Goal: Task Accomplishment & Management: Manage account settings

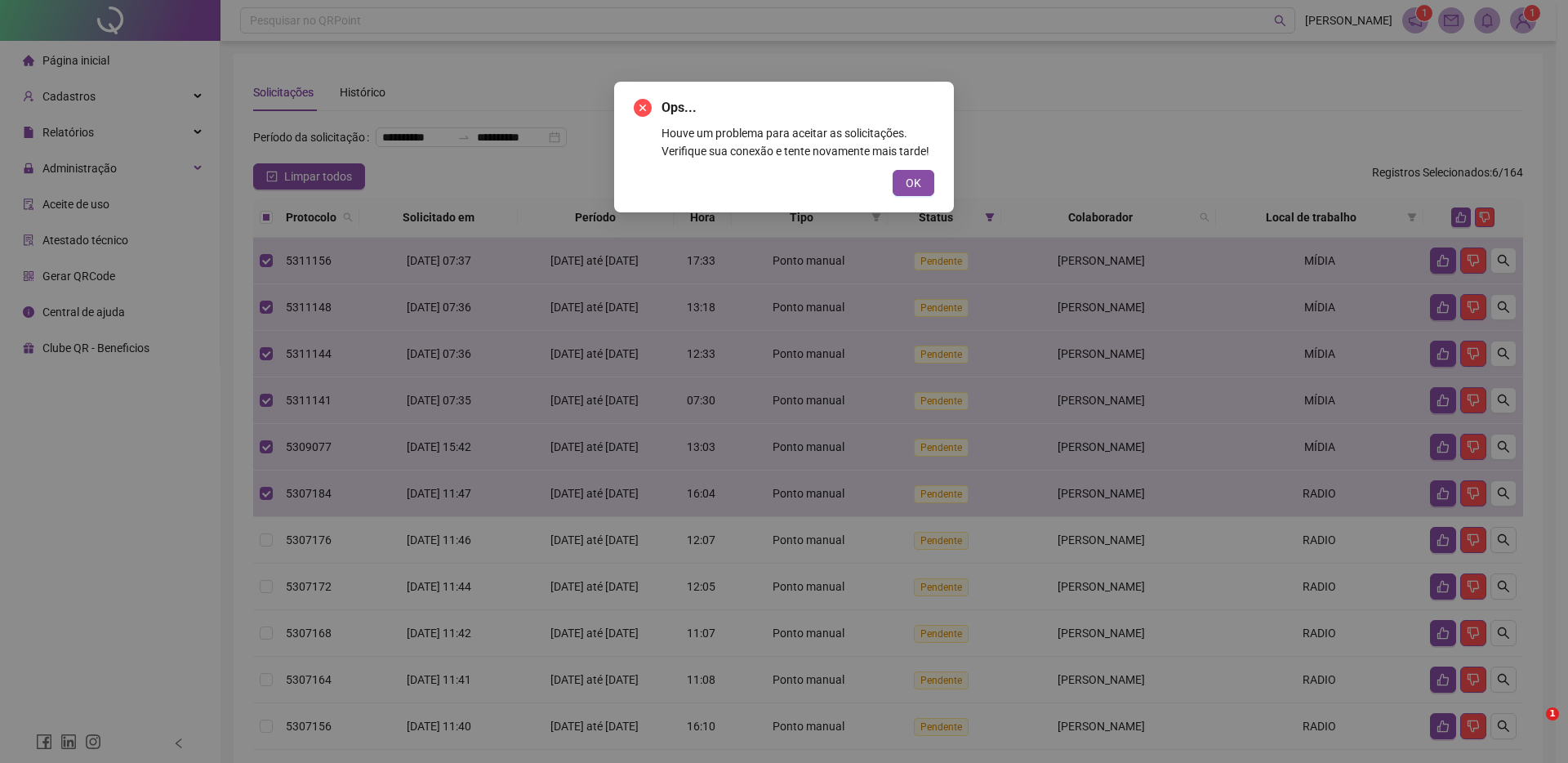
scroll to position [148, 0]
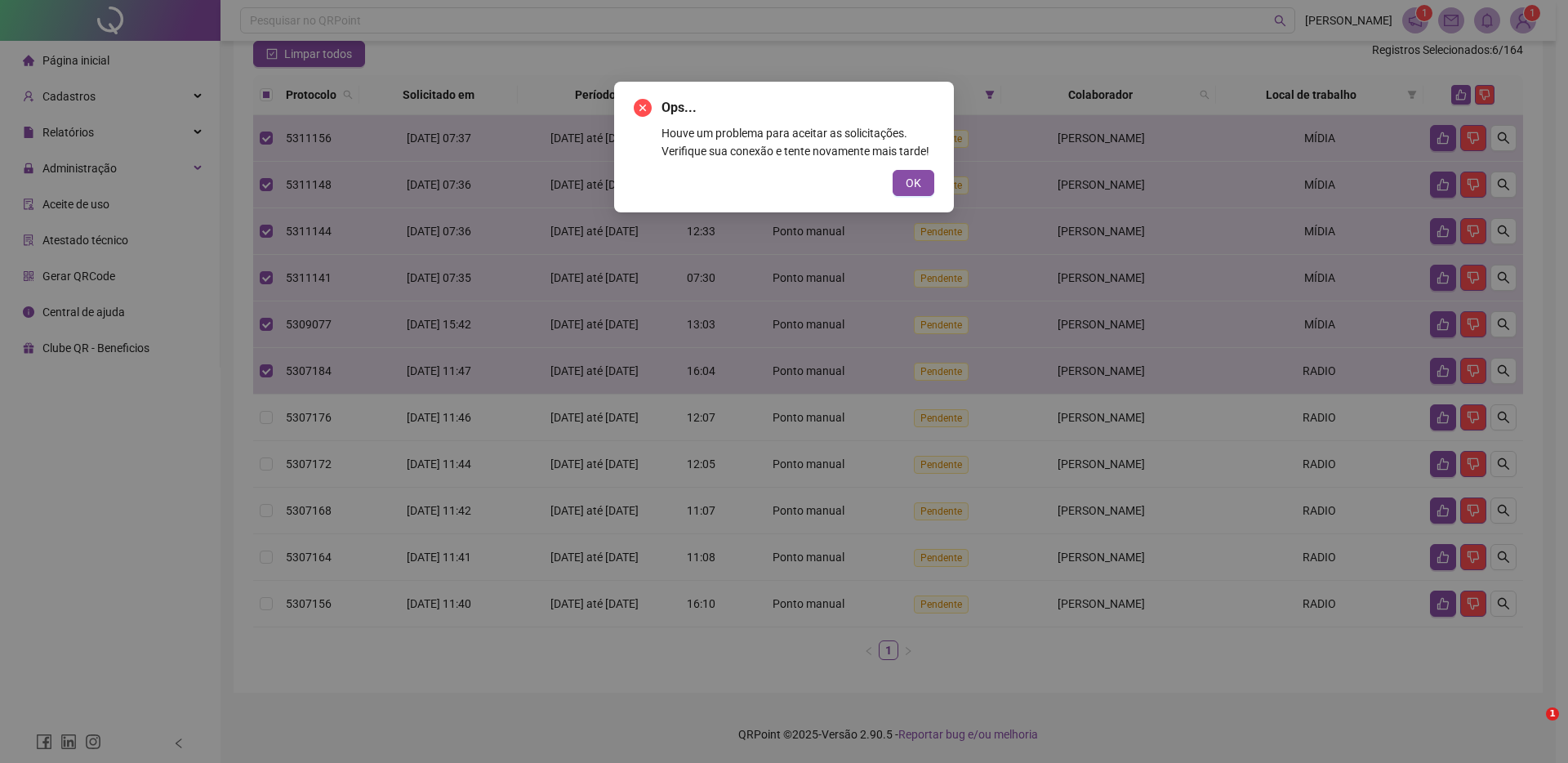
click at [900, 196] on button "OK" at bounding box center [914, 183] width 42 height 26
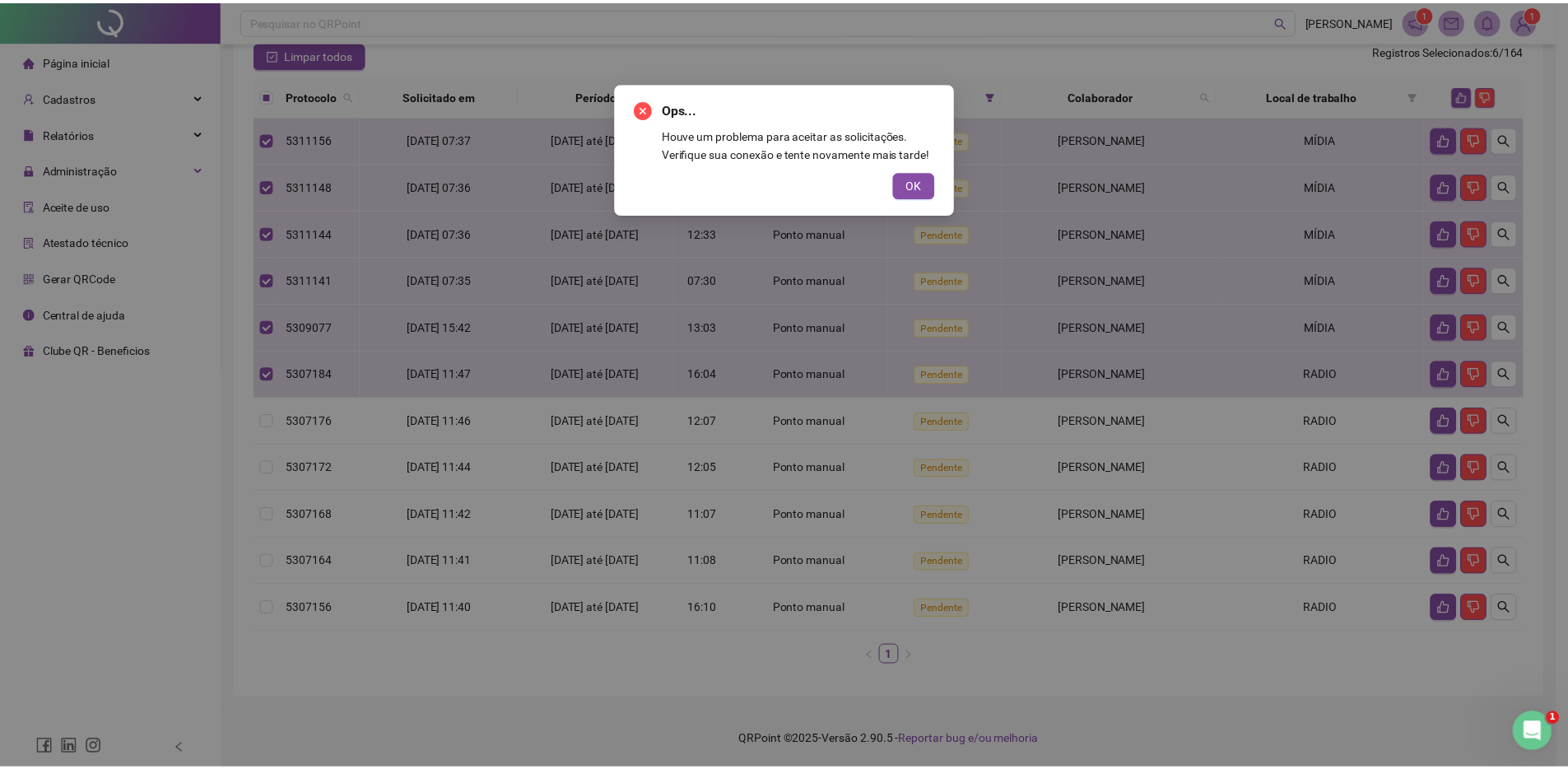
scroll to position [0, 0]
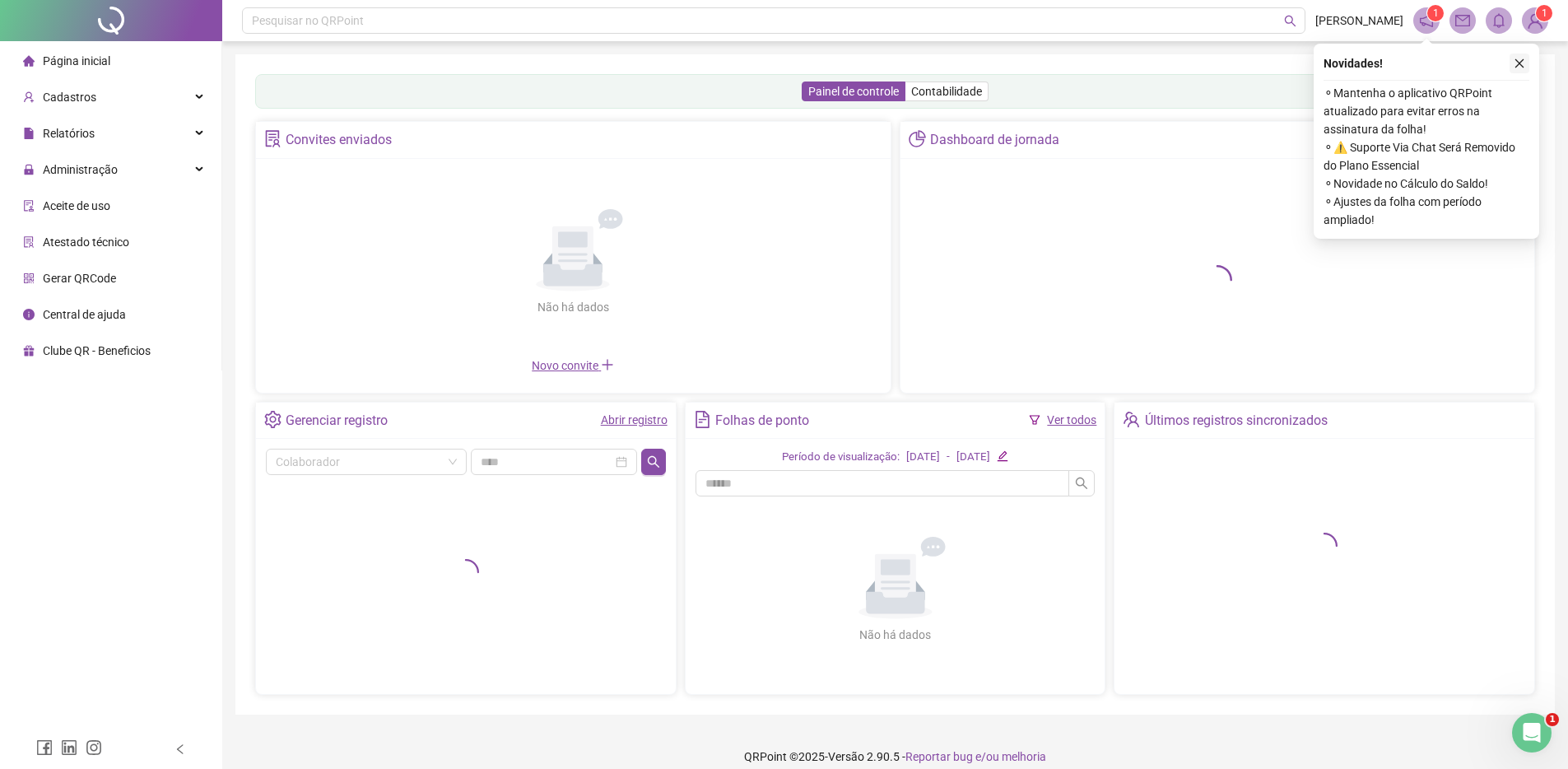
click at [1517, 65] on icon "close" at bounding box center [1520, 64] width 12 height 12
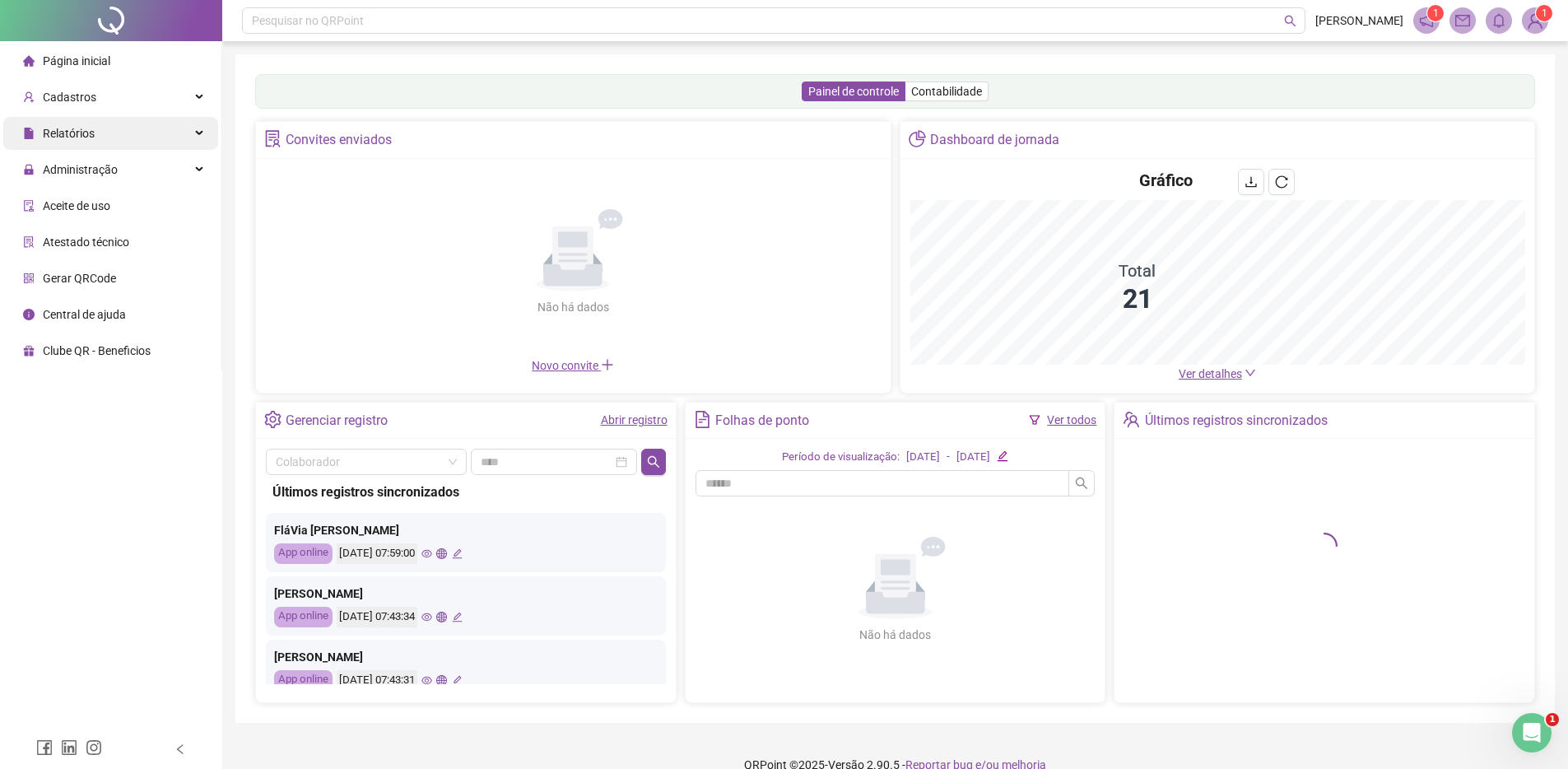
click at [205, 134] on div "Relatórios" at bounding box center [110, 133] width 215 height 33
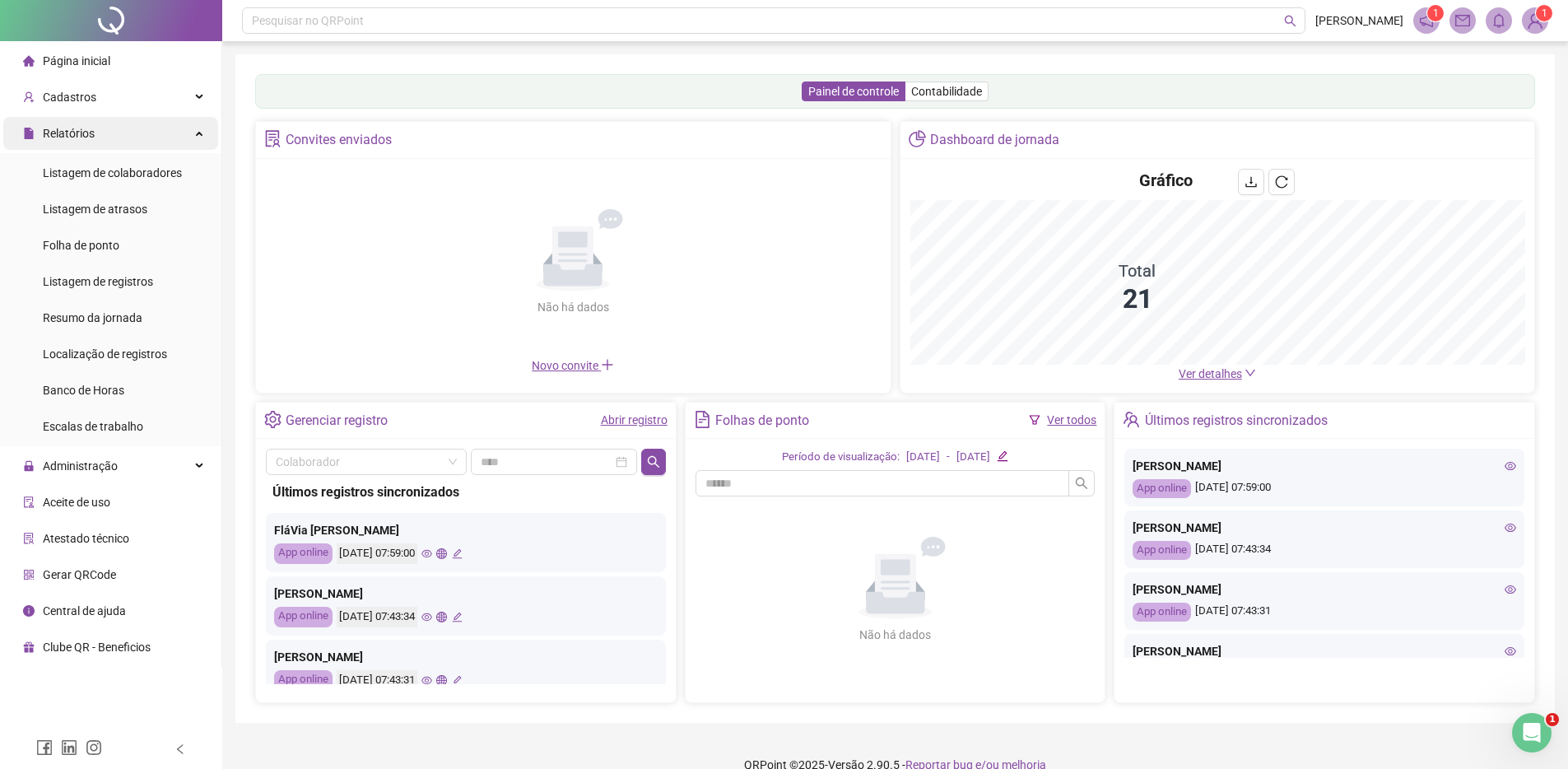
click at [205, 134] on div "Relatórios" at bounding box center [110, 133] width 215 height 33
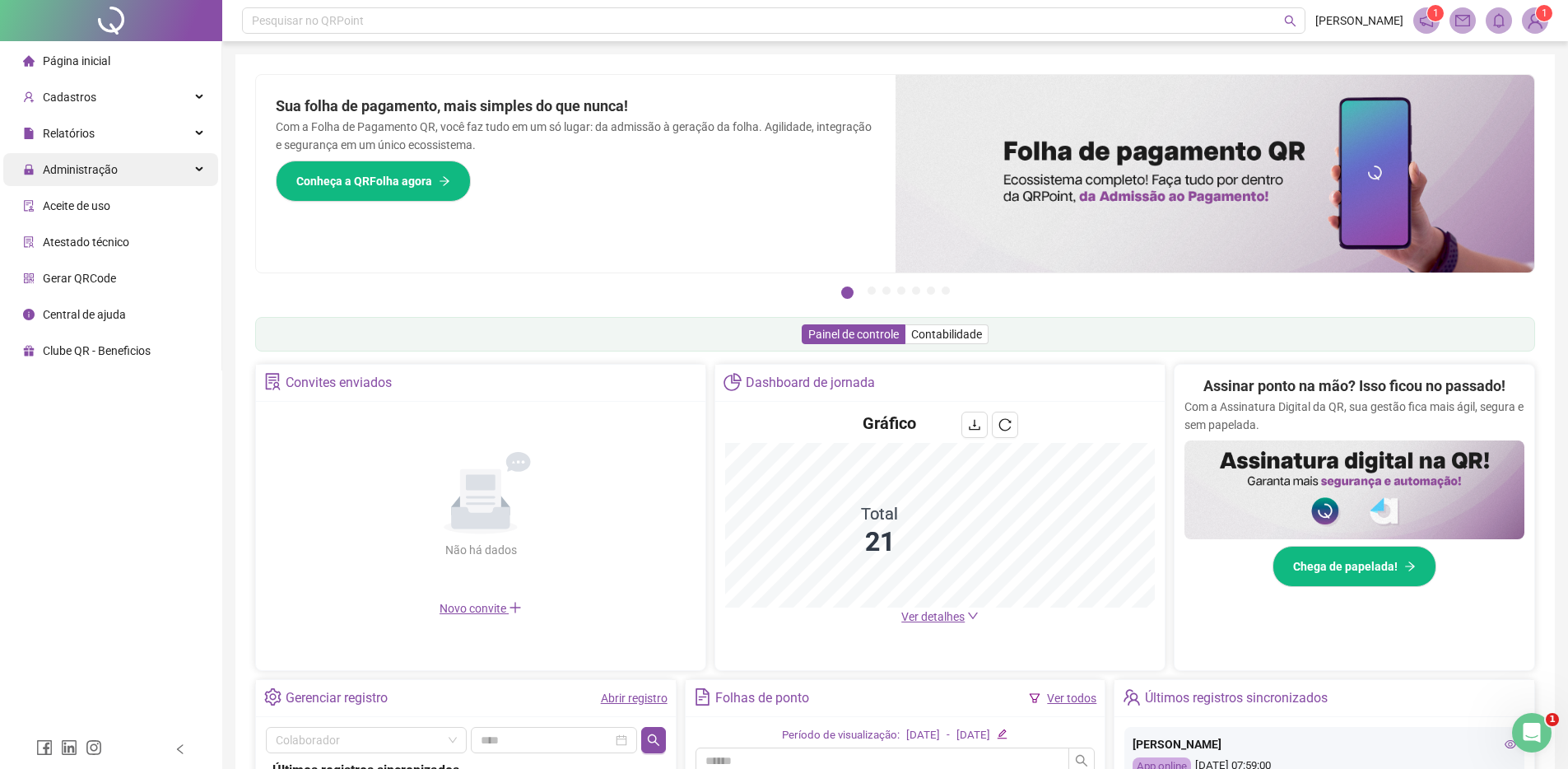
click at [200, 170] on icon at bounding box center [201, 170] width 8 height 0
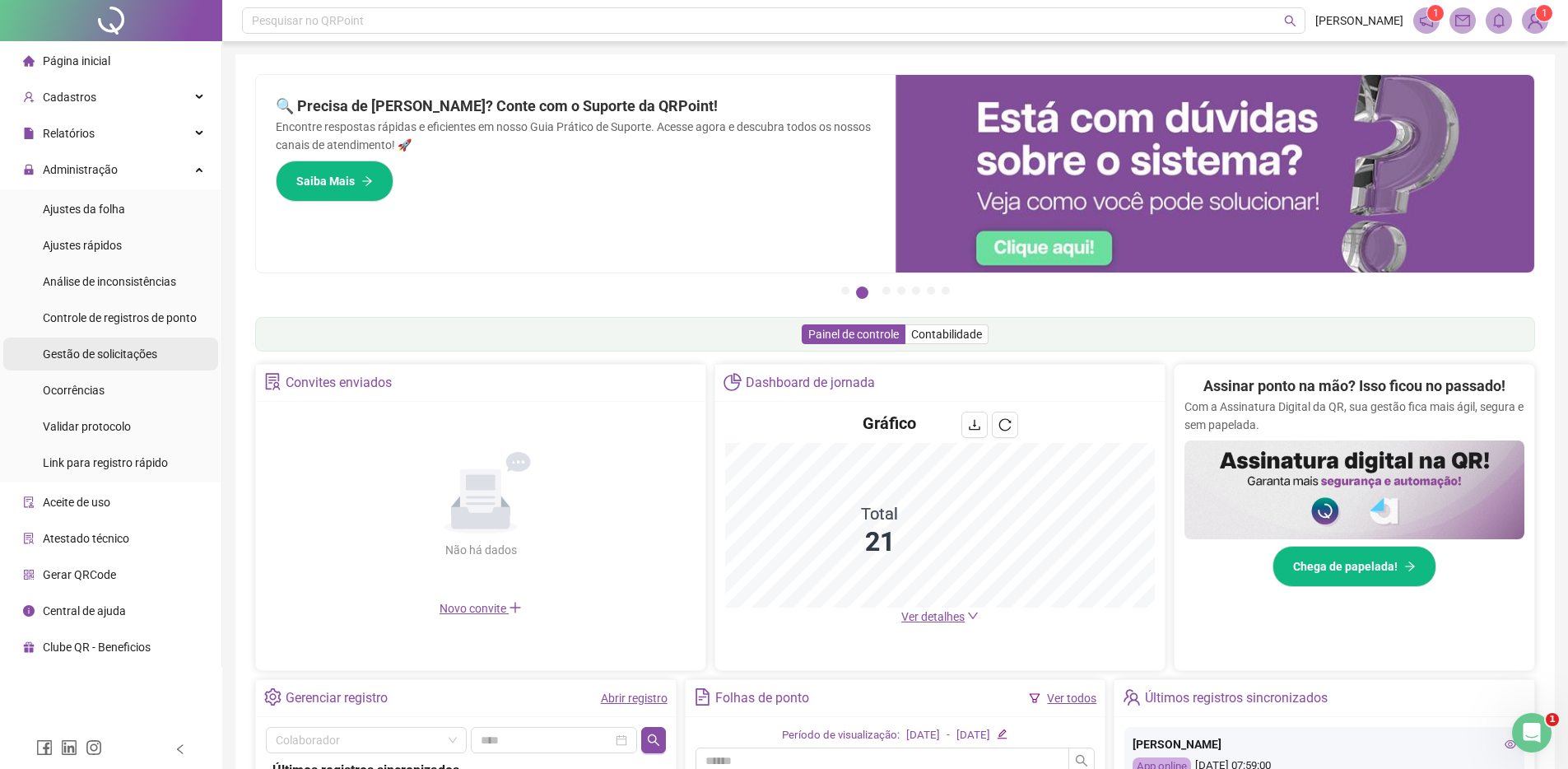
click at [123, 360] on span "Gestão de solicitações" at bounding box center [100, 354] width 114 height 13
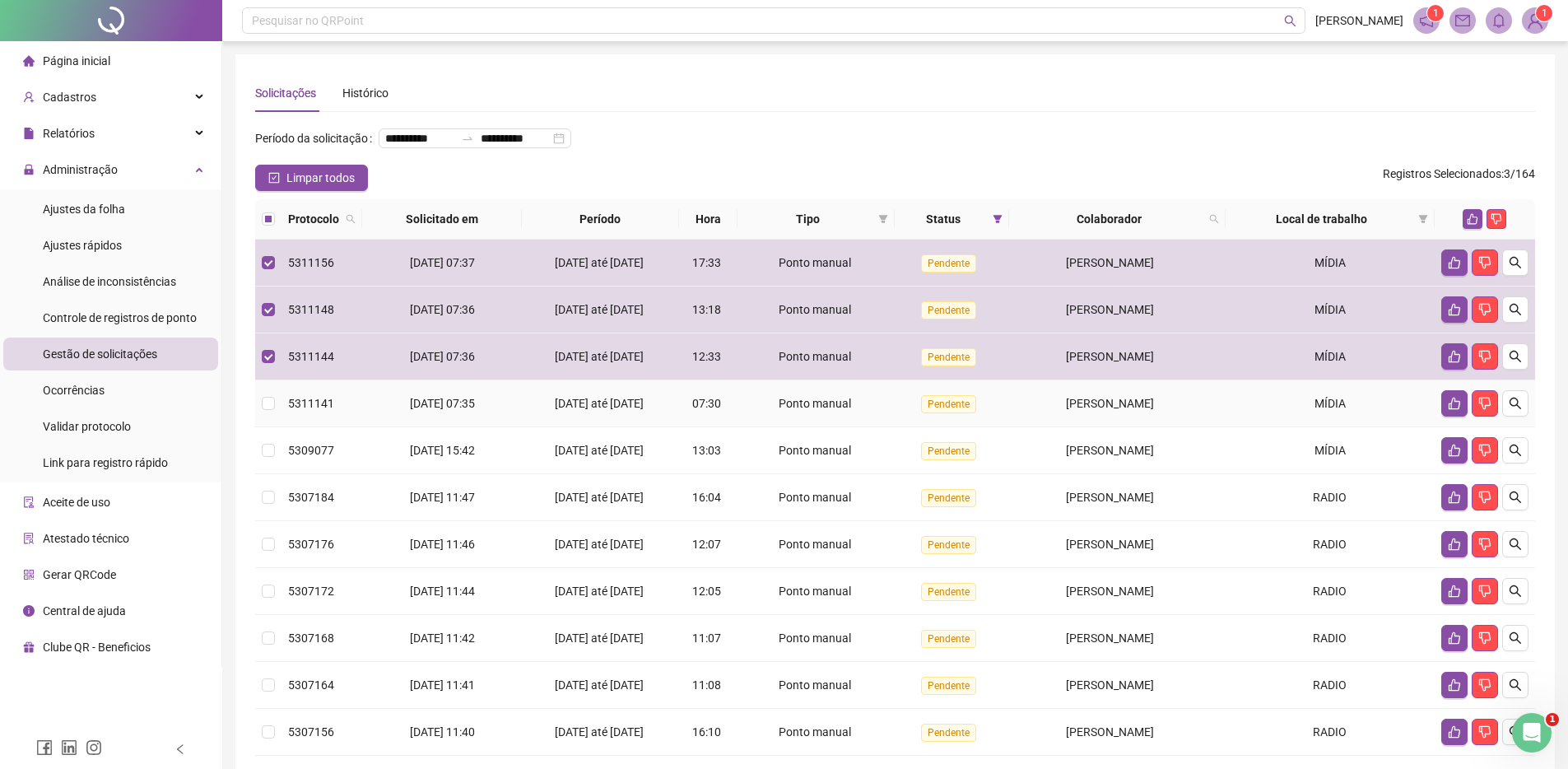
click at [275, 428] on td at bounding box center [269, 404] width 27 height 47
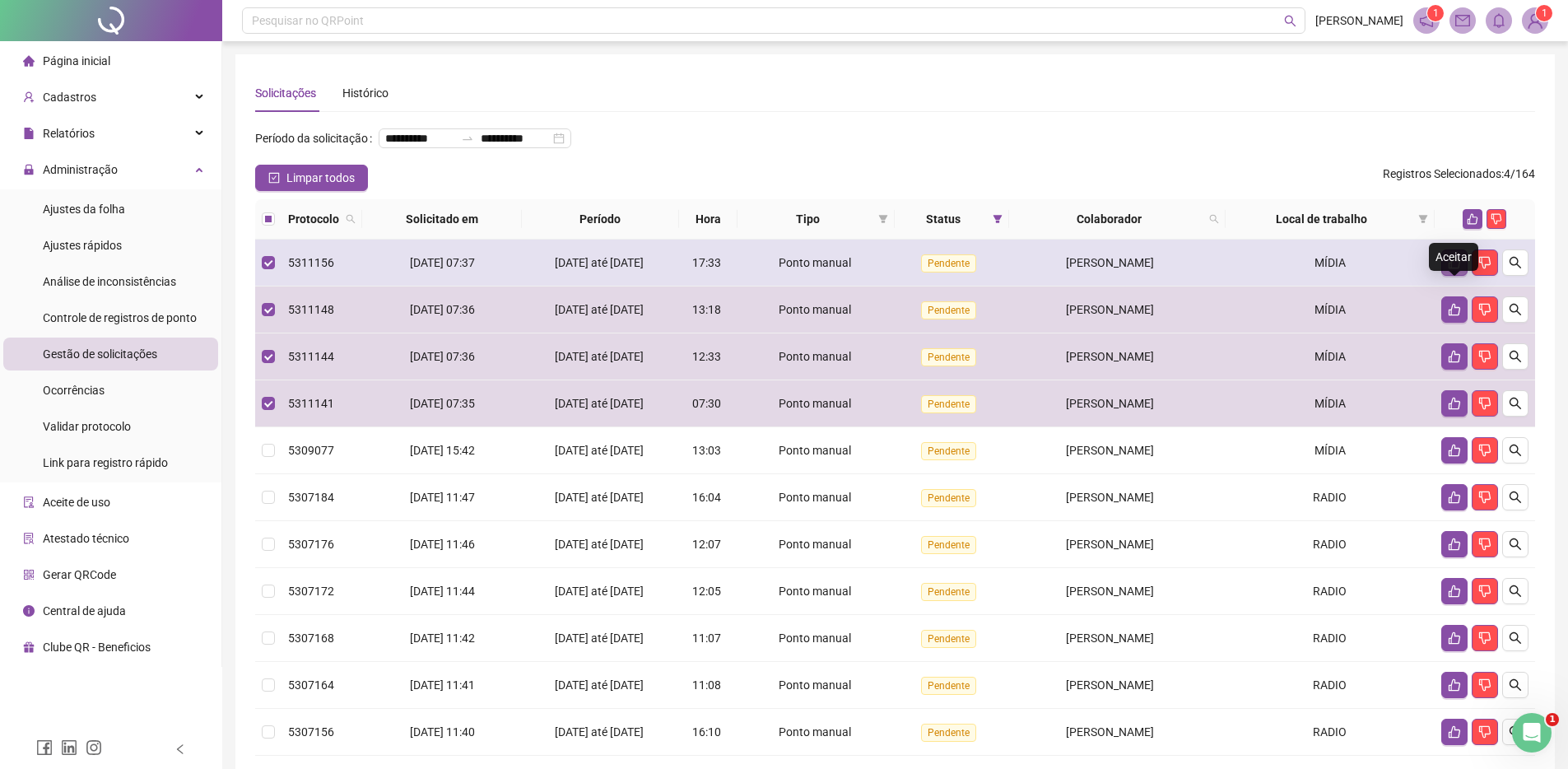
click at [1461, 276] on button "button" at bounding box center [1454, 263] width 27 height 27
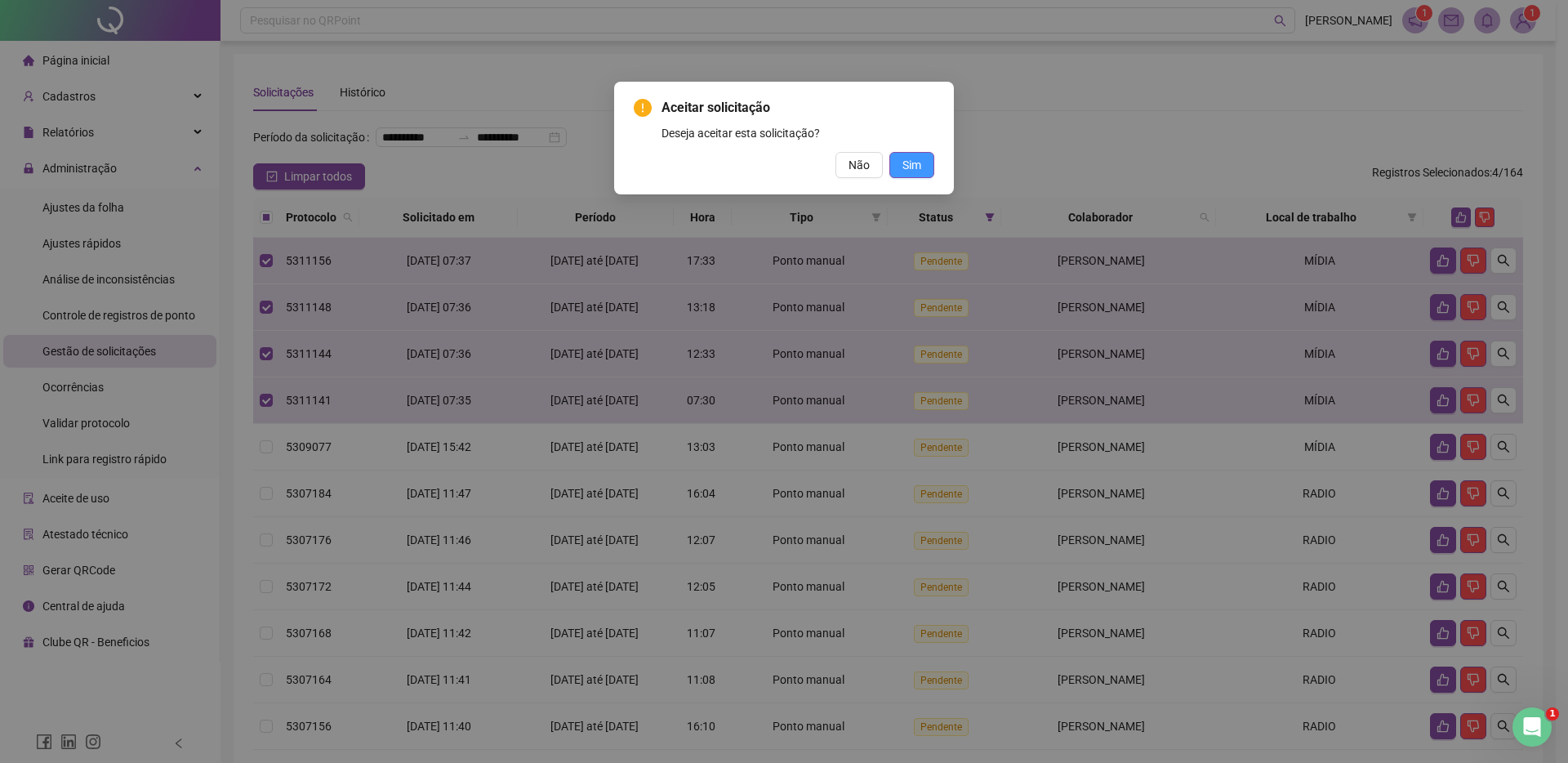
click at [928, 167] on button "Sim" at bounding box center [912, 165] width 45 height 26
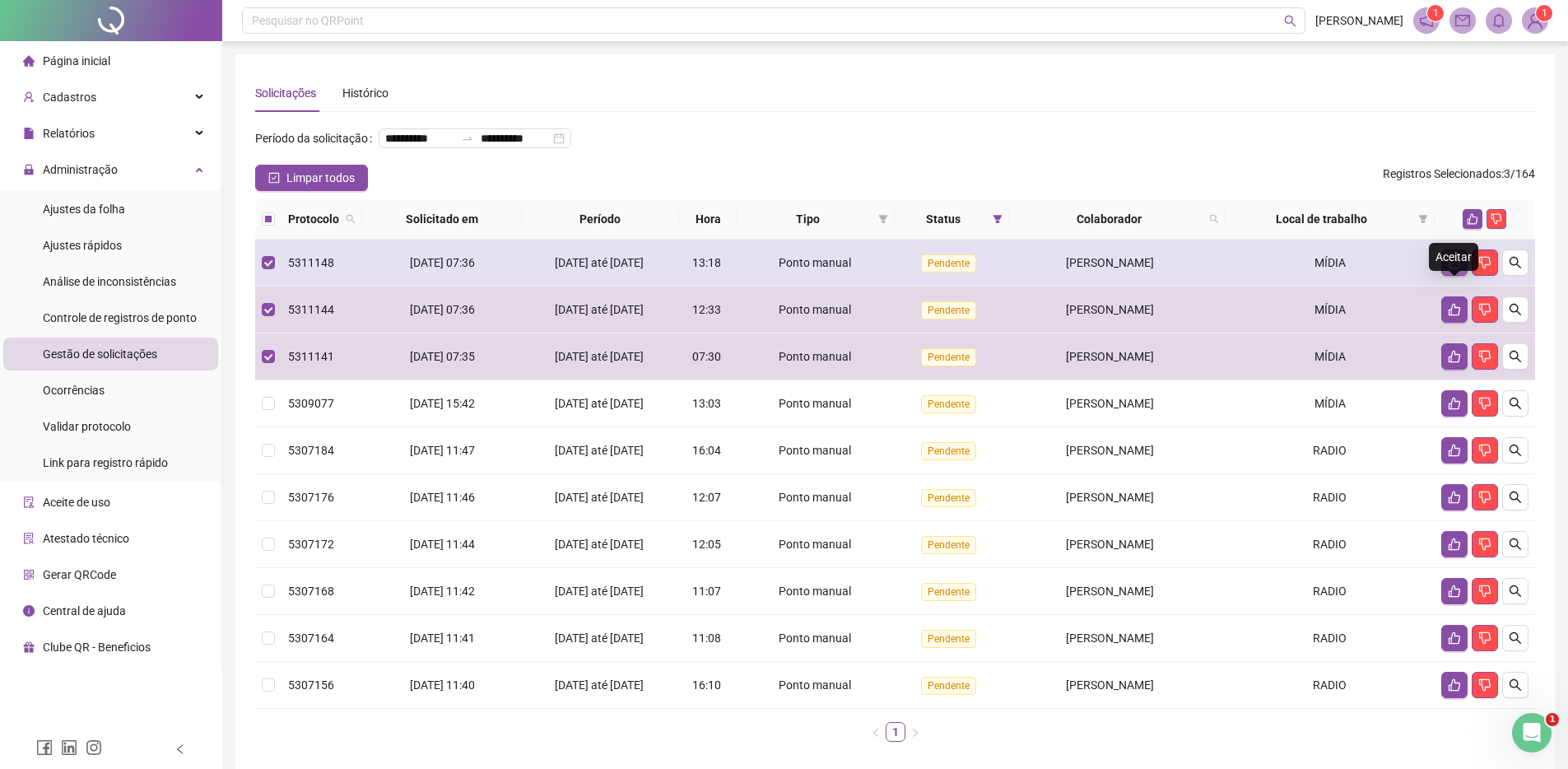
click at [1452, 269] on icon "like" at bounding box center [1454, 263] width 13 height 13
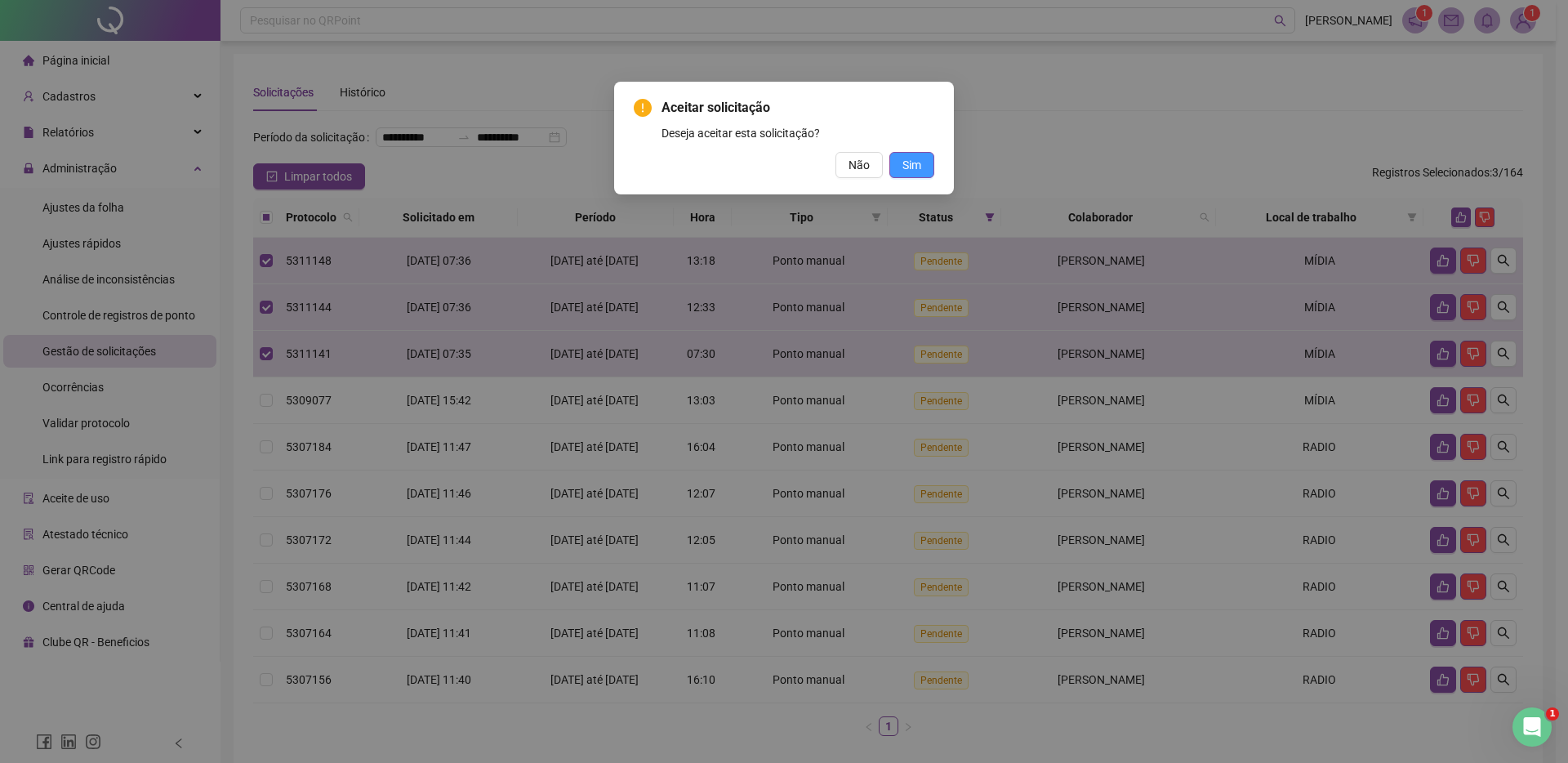
click at [918, 173] on span "Sim" at bounding box center [912, 165] width 19 height 18
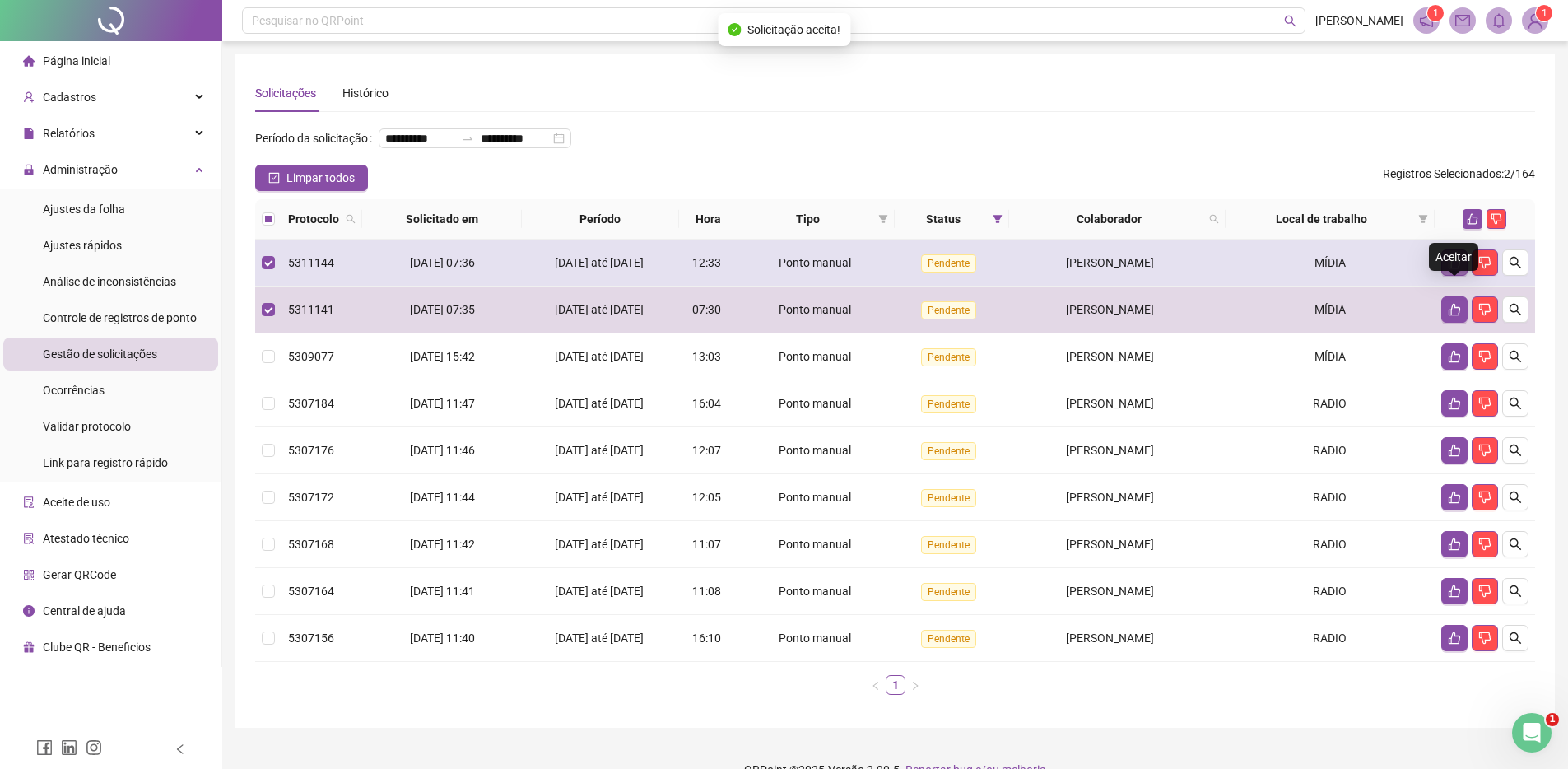
click at [1454, 269] on icon "like" at bounding box center [1454, 263] width 13 height 13
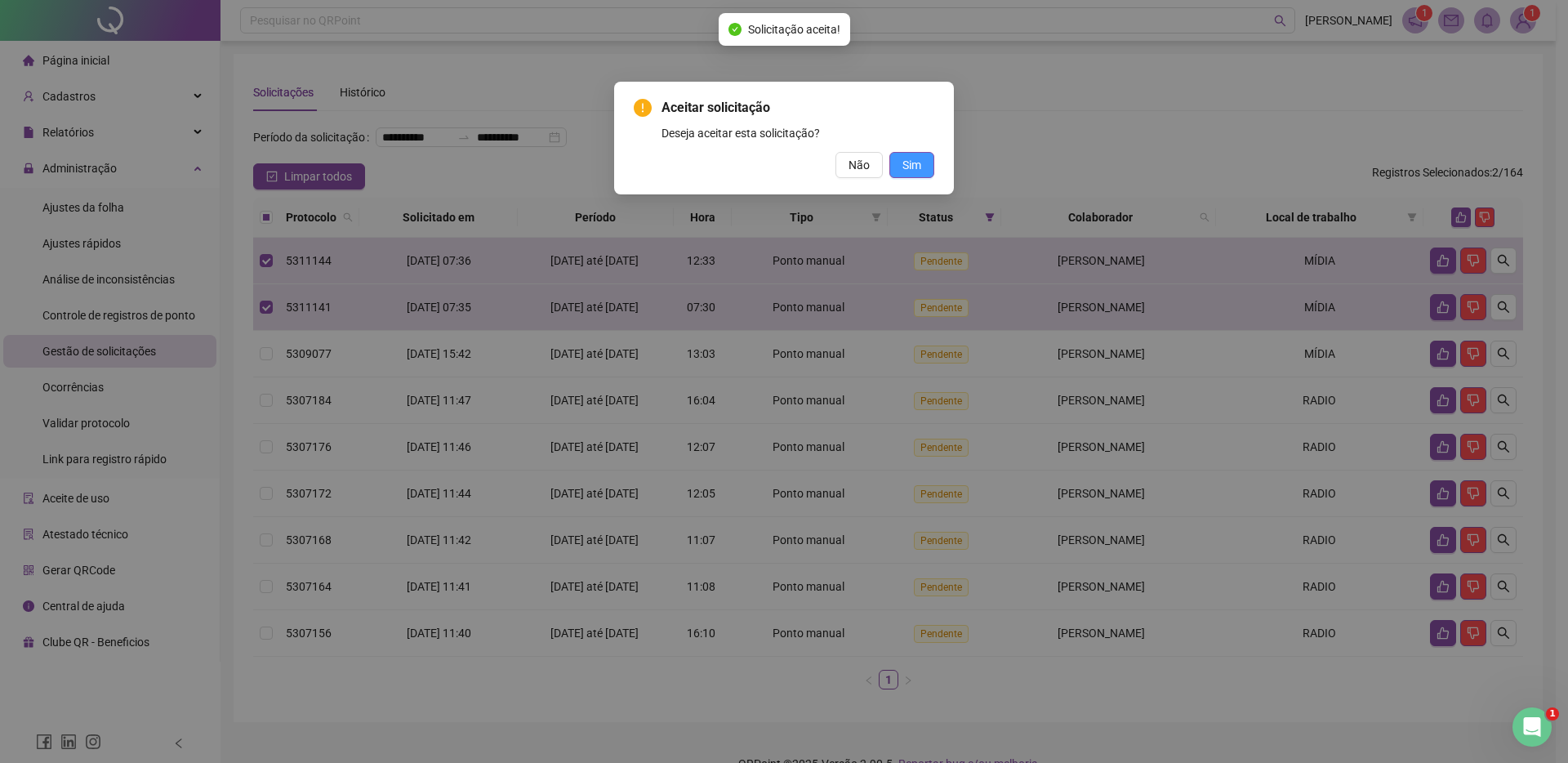
click at [914, 165] on span "Sim" at bounding box center [912, 165] width 19 height 18
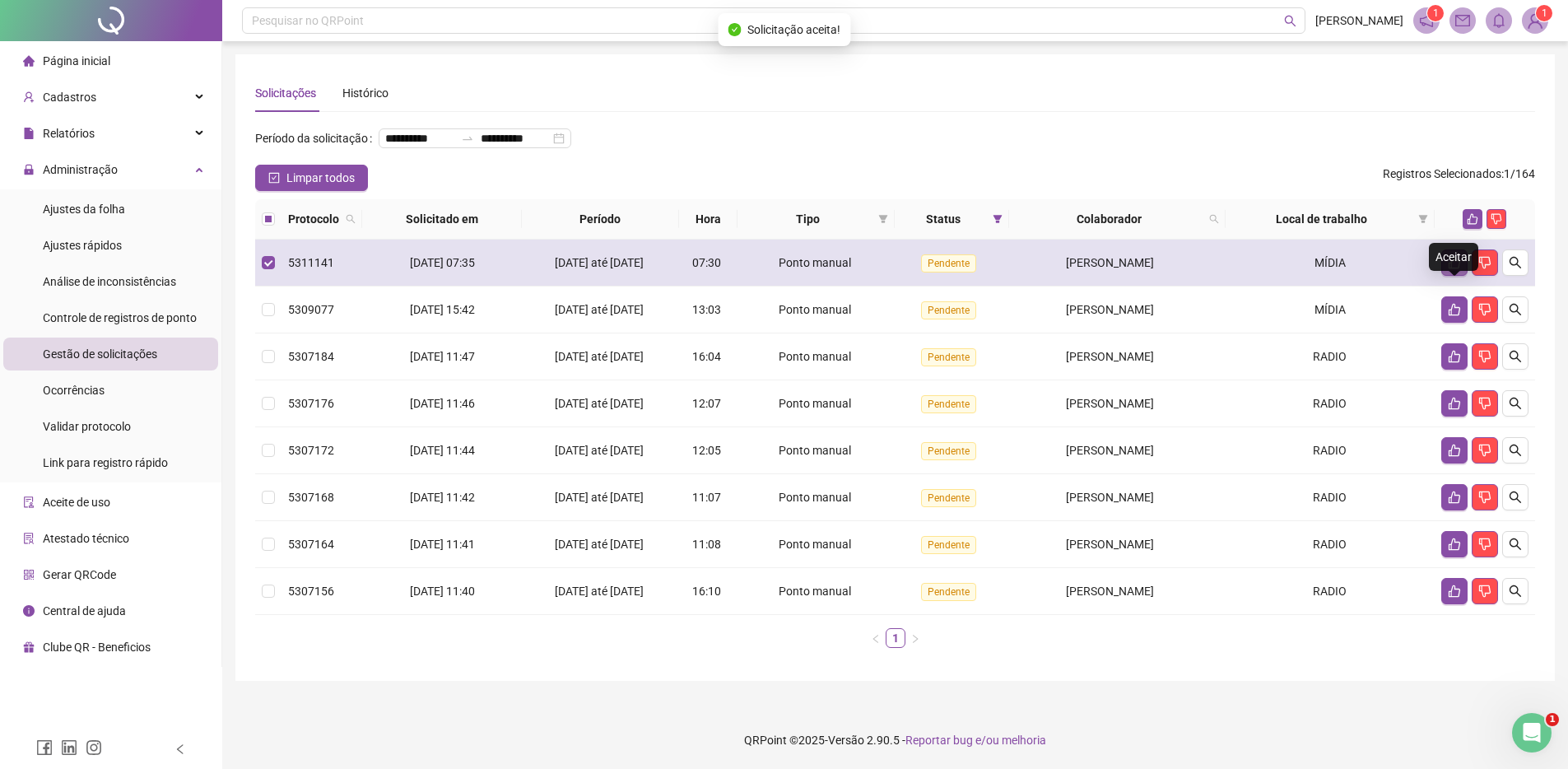
click at [1454, 269] on icon "like" at bounding box center [1454, 263] width 13 height 13
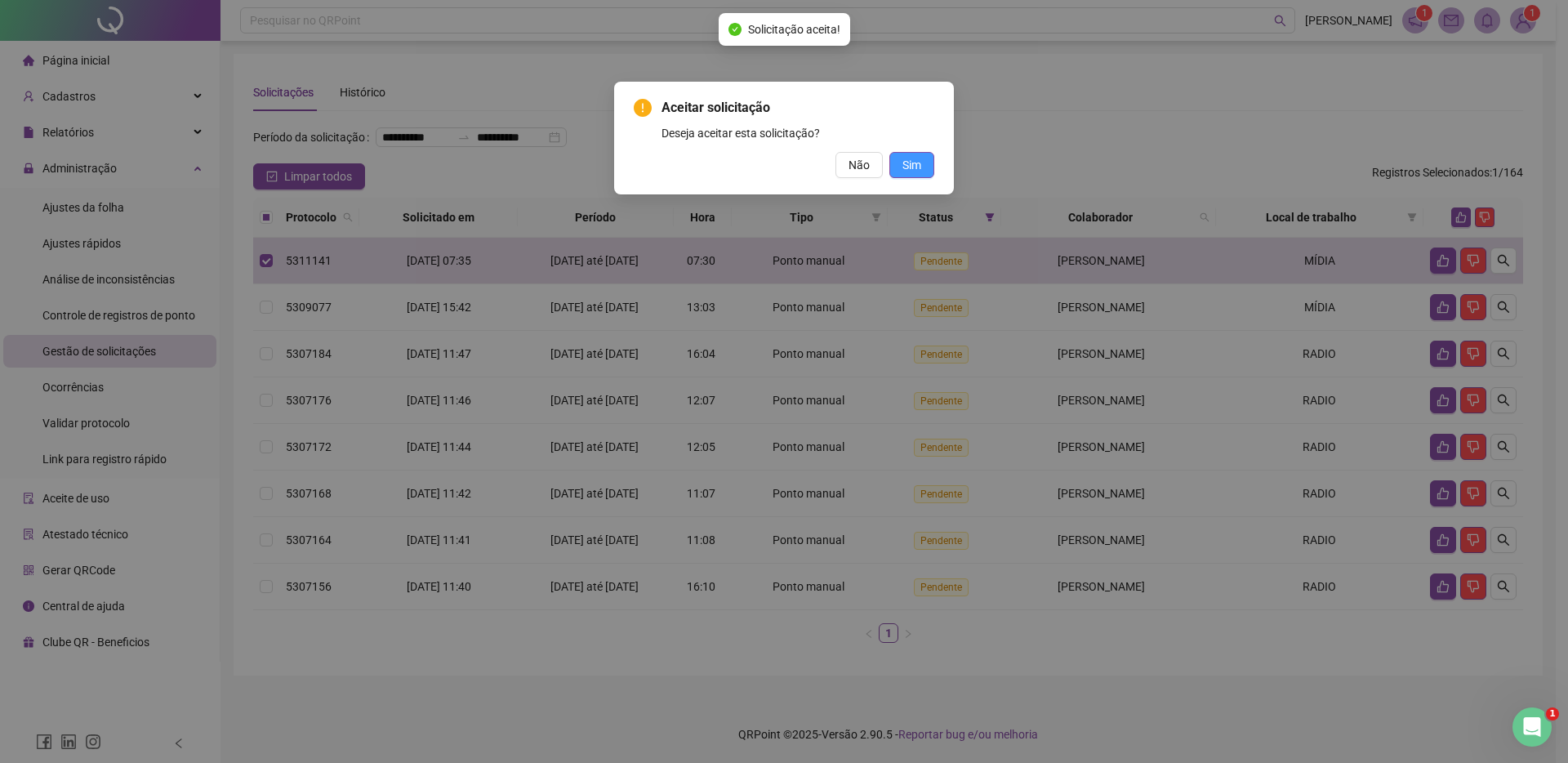
click at [906, 161] on span "Sim" at bounding box center [912, 165] width 19 height 18
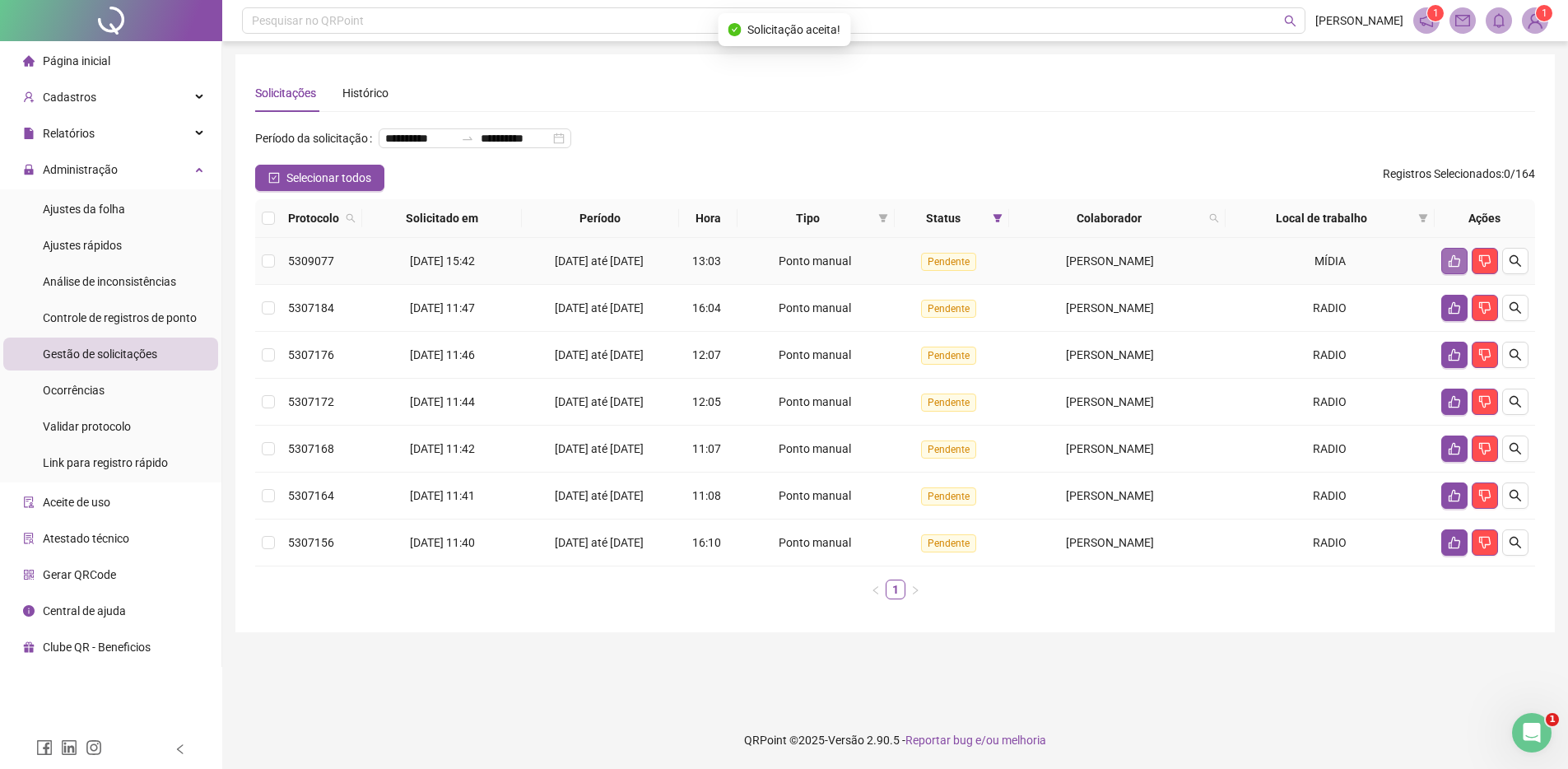
click at [1458, 268] on icon "like" at bounding box center [1454, 261] width 13 height 13
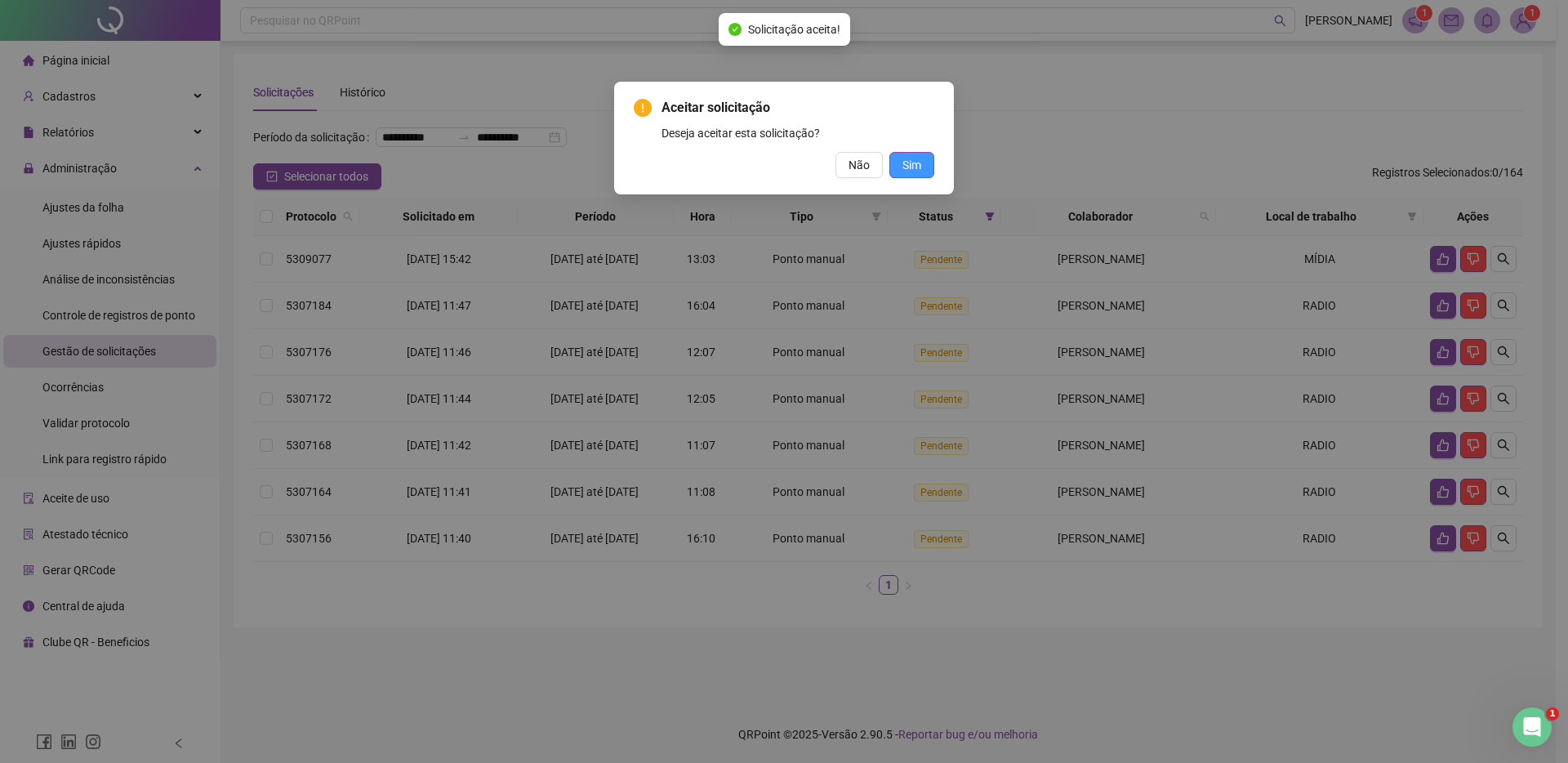
click at [899, 170] on button "Sim" at bounding box center [912, 165] width 45 height 26
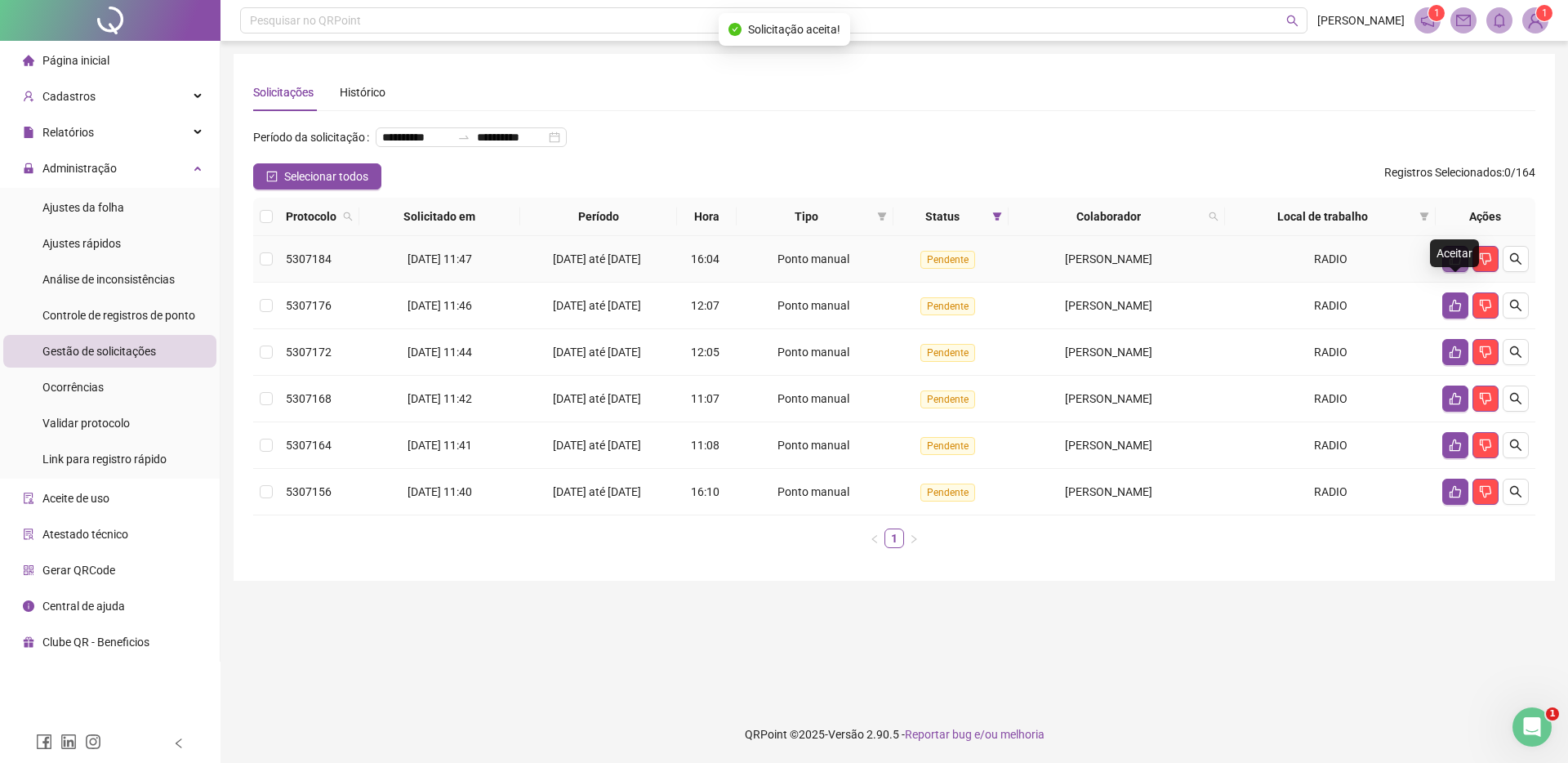
click at [1451, 266] on icon "like" at bounding box center [1455, 259] width 13 height 13
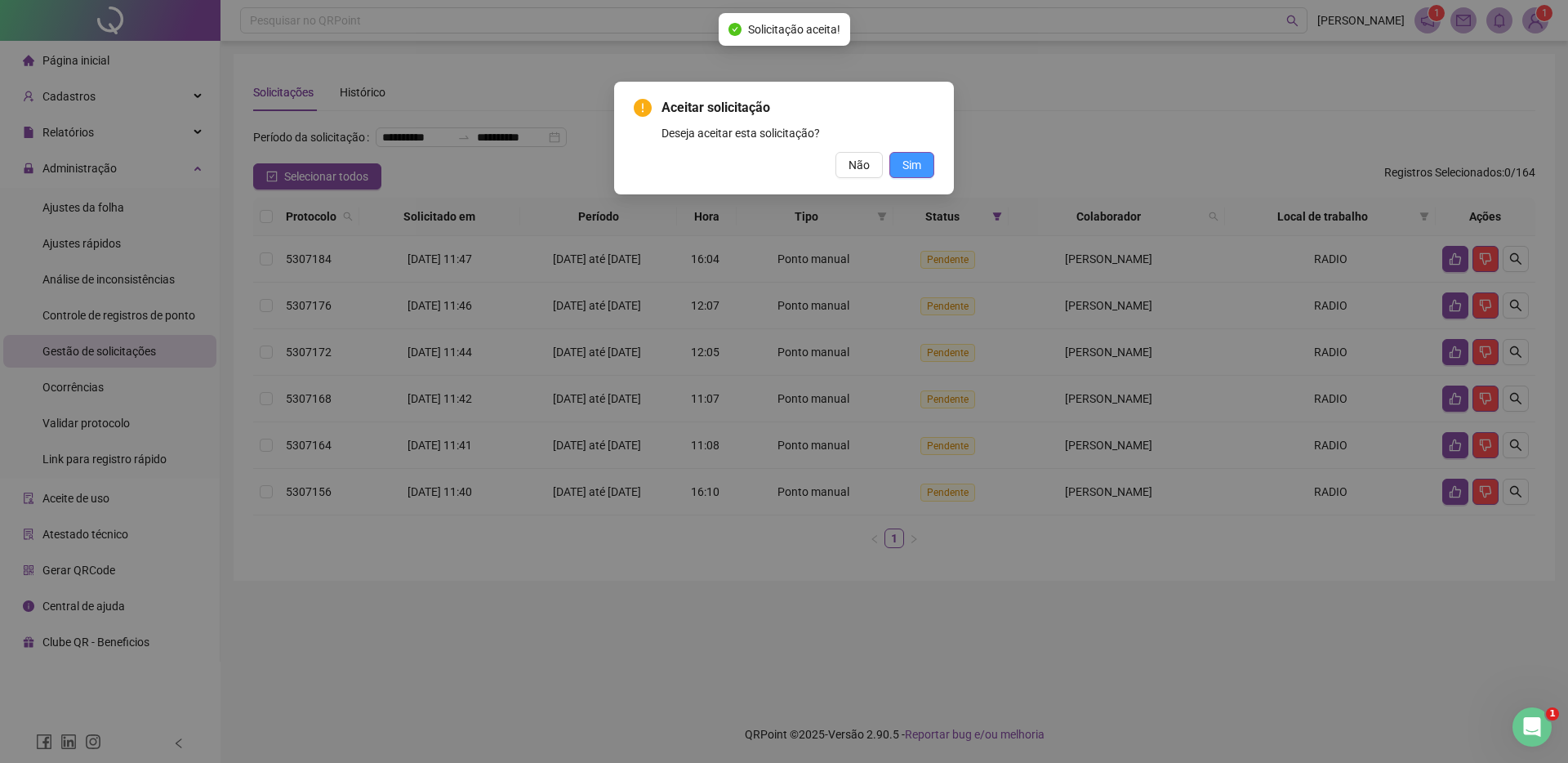
click at [910, 167] on span "Sim" at bounding box center [912, 165] width 19 height 18
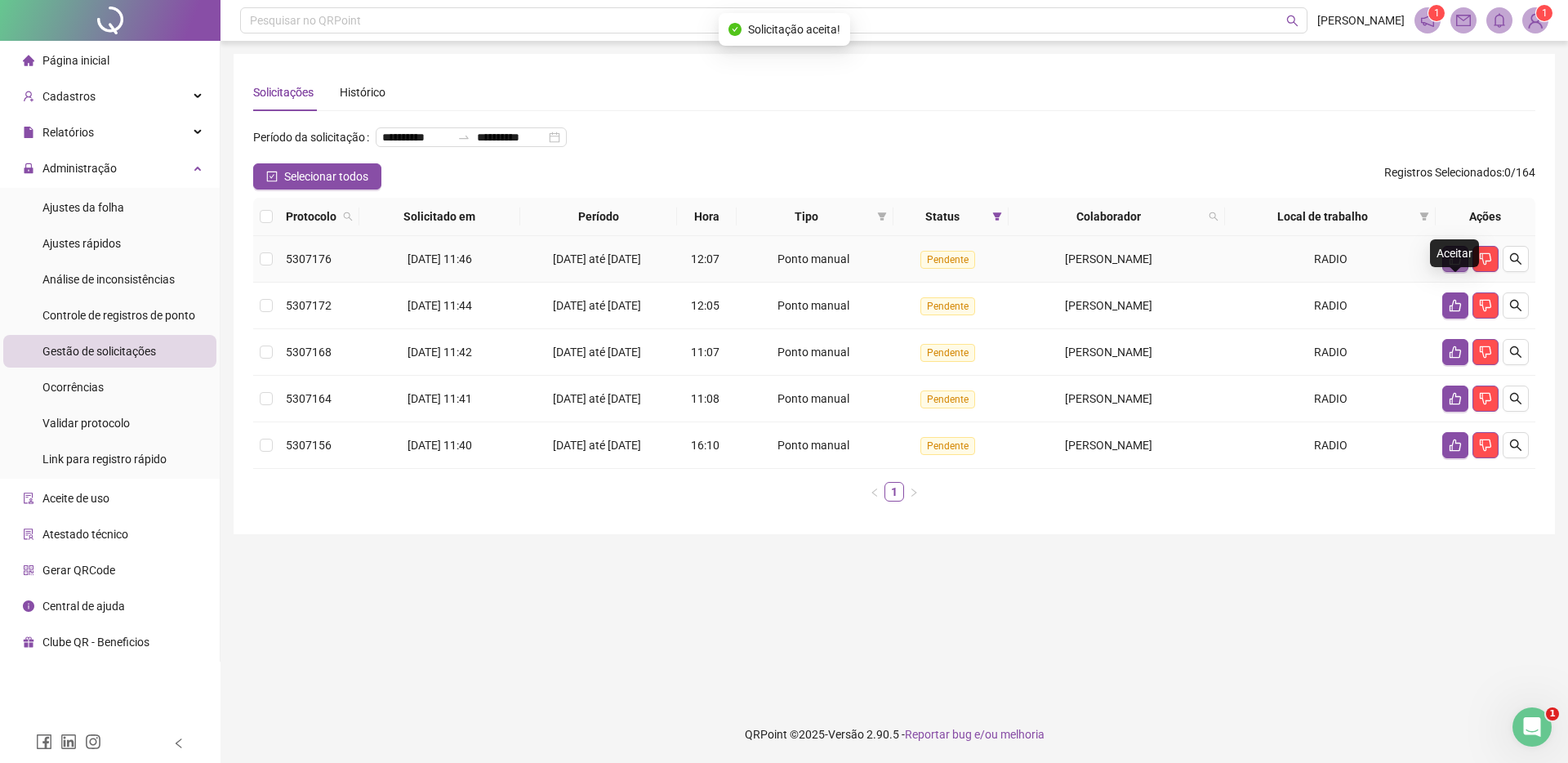
click at [1450, 266] on icon "like" at bounding box center [1455, 259] width 13 height 13
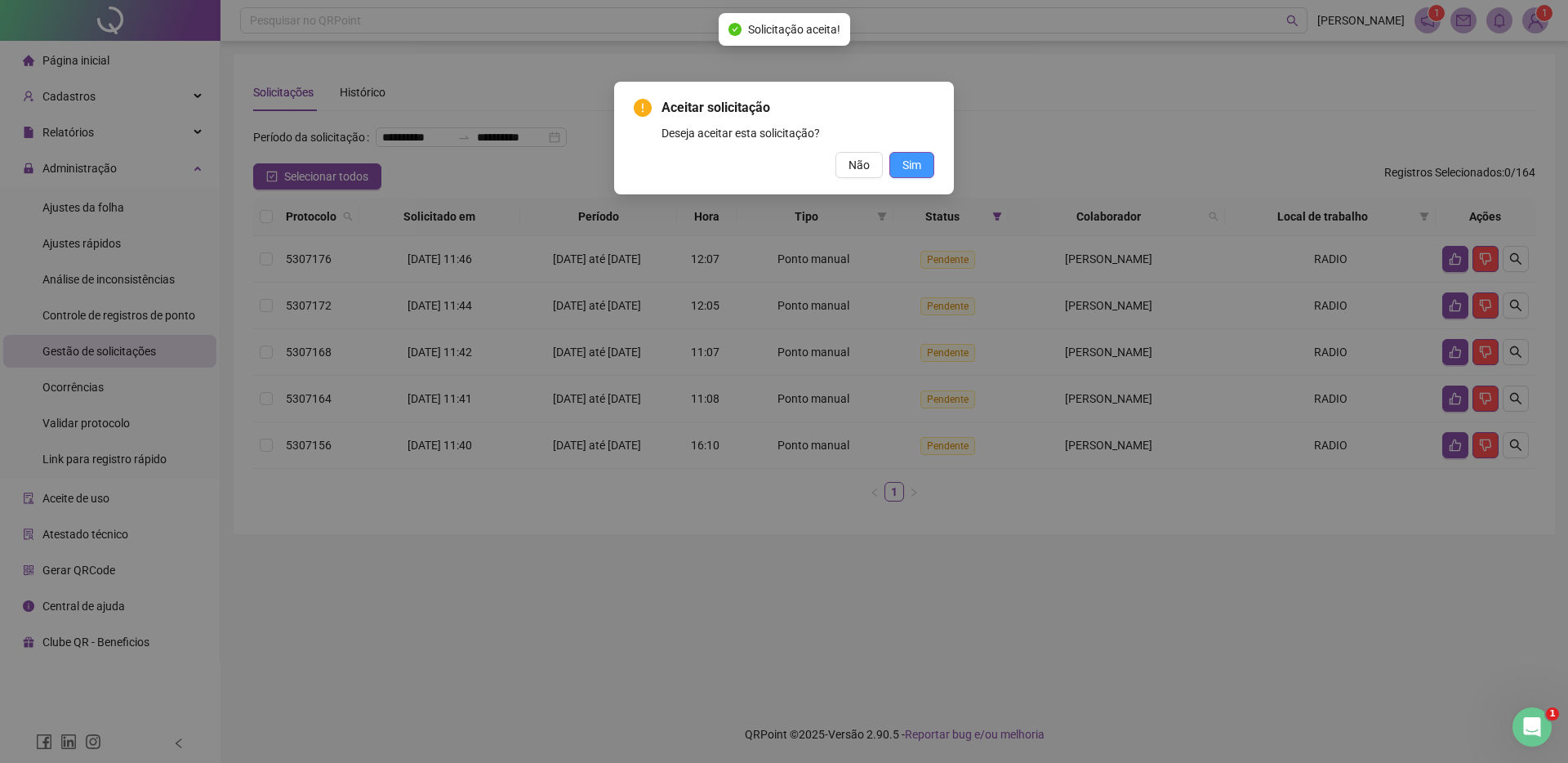
click at [924, 173] on button "Sim" at bounding box center [912, 165] width 45 height 26
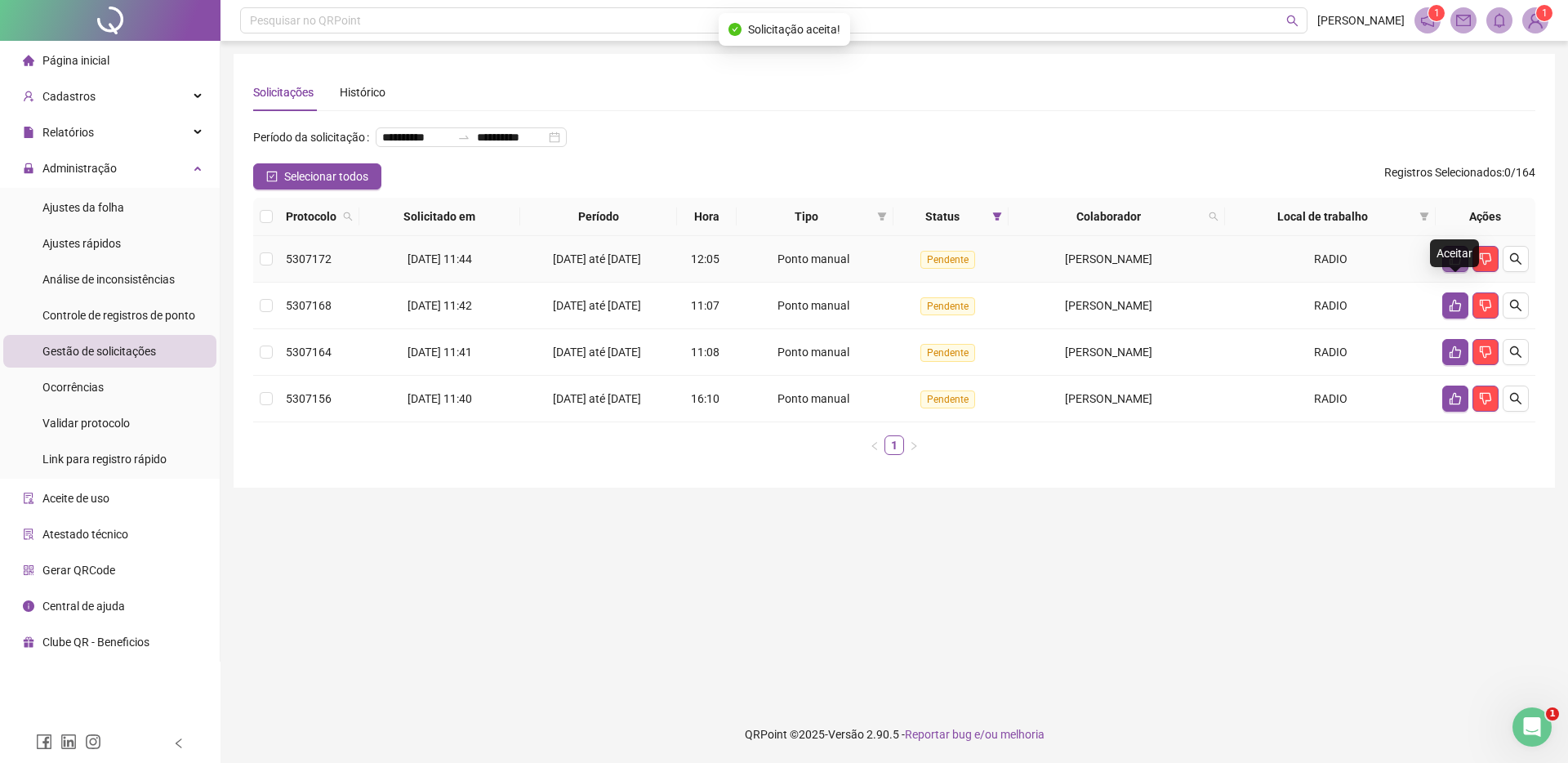
click at [1453, 266] on icon "like" at bounding box center [1455, 259] width 13 height 13
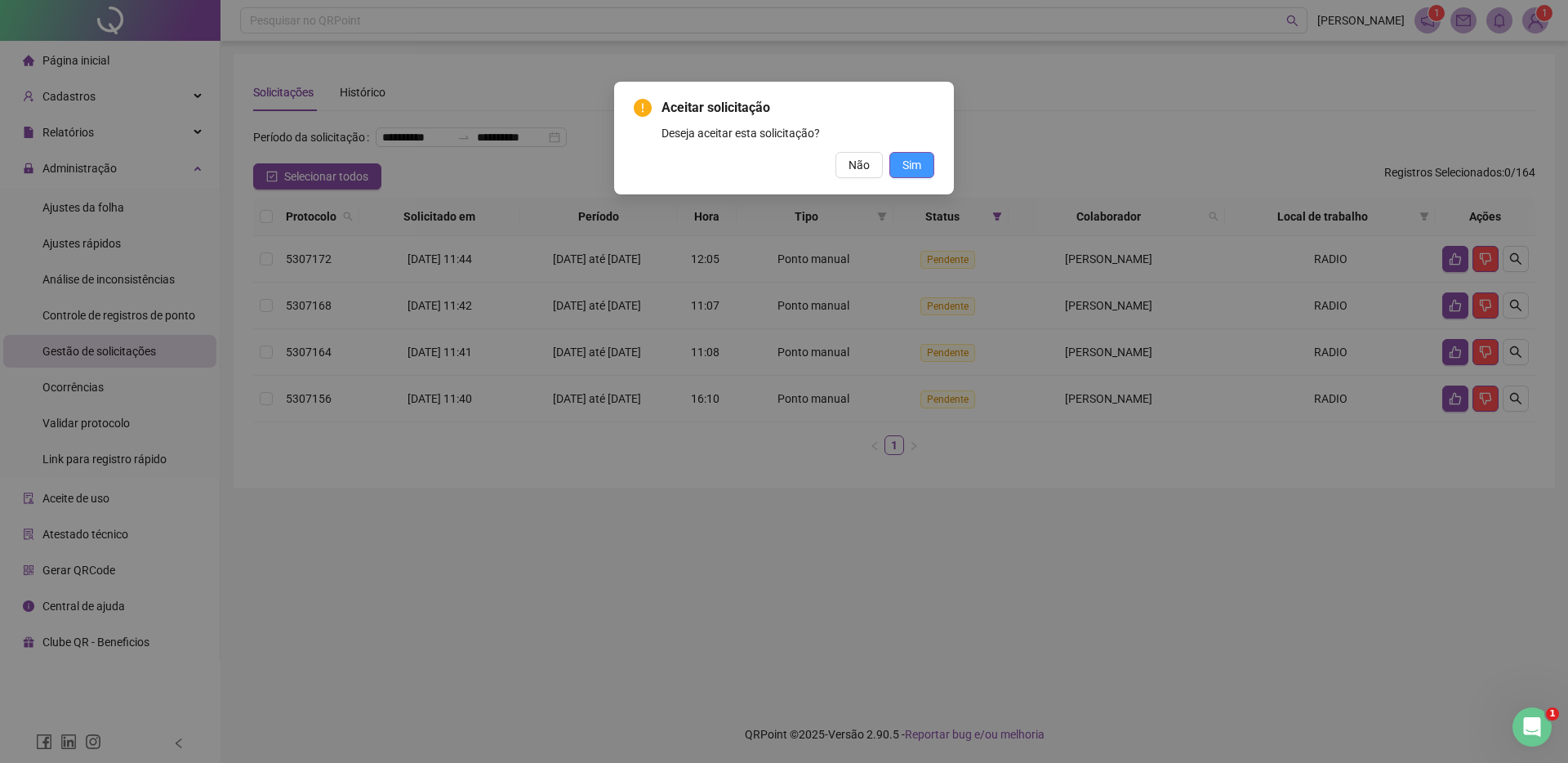
click at [923, 154] on button "Sim" at bounding box center [912, 165] width 45 height 26
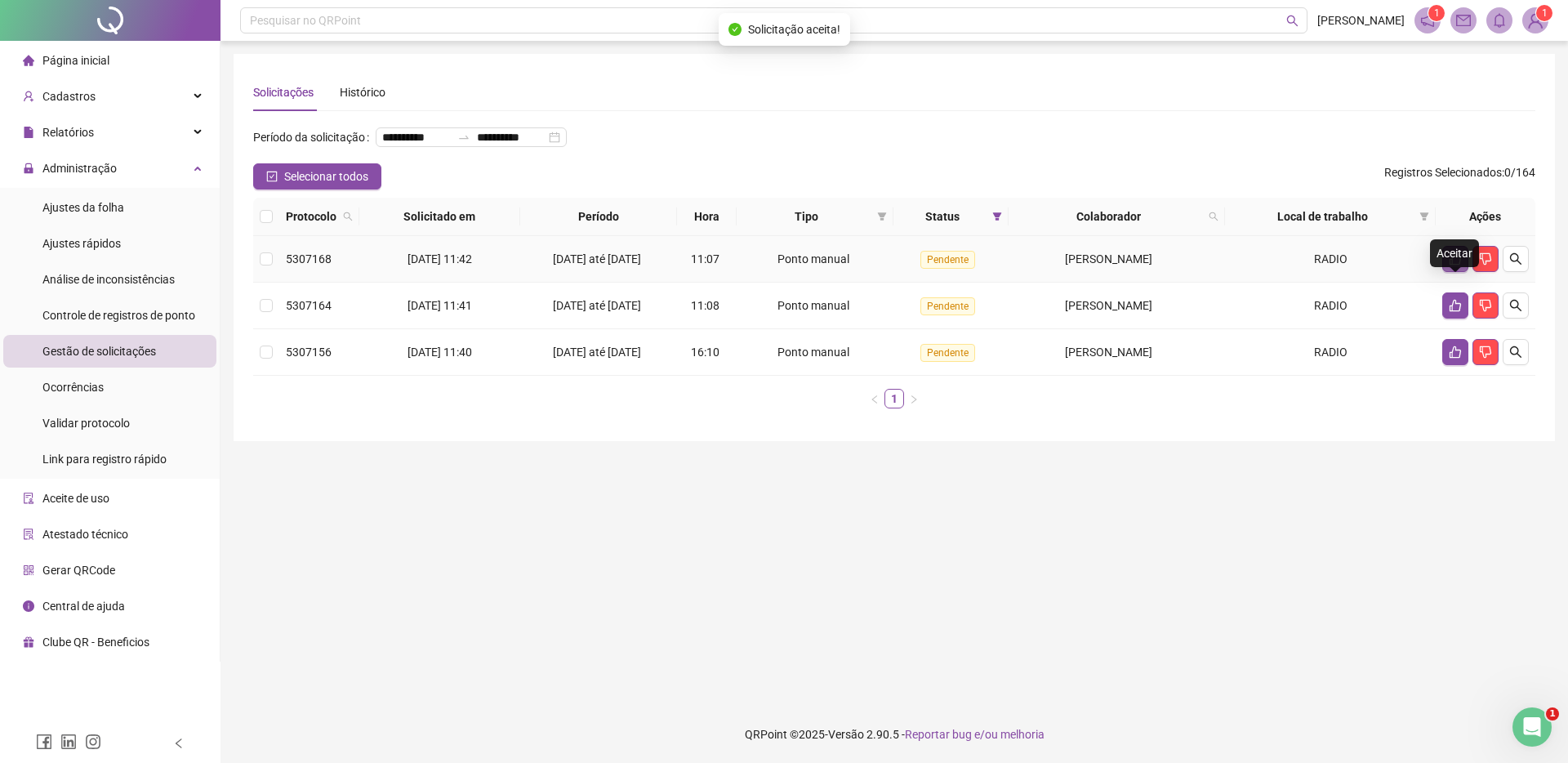
click at [1455, 266] on icon "like" at bounding box center [1455, 259] width 13 height 13
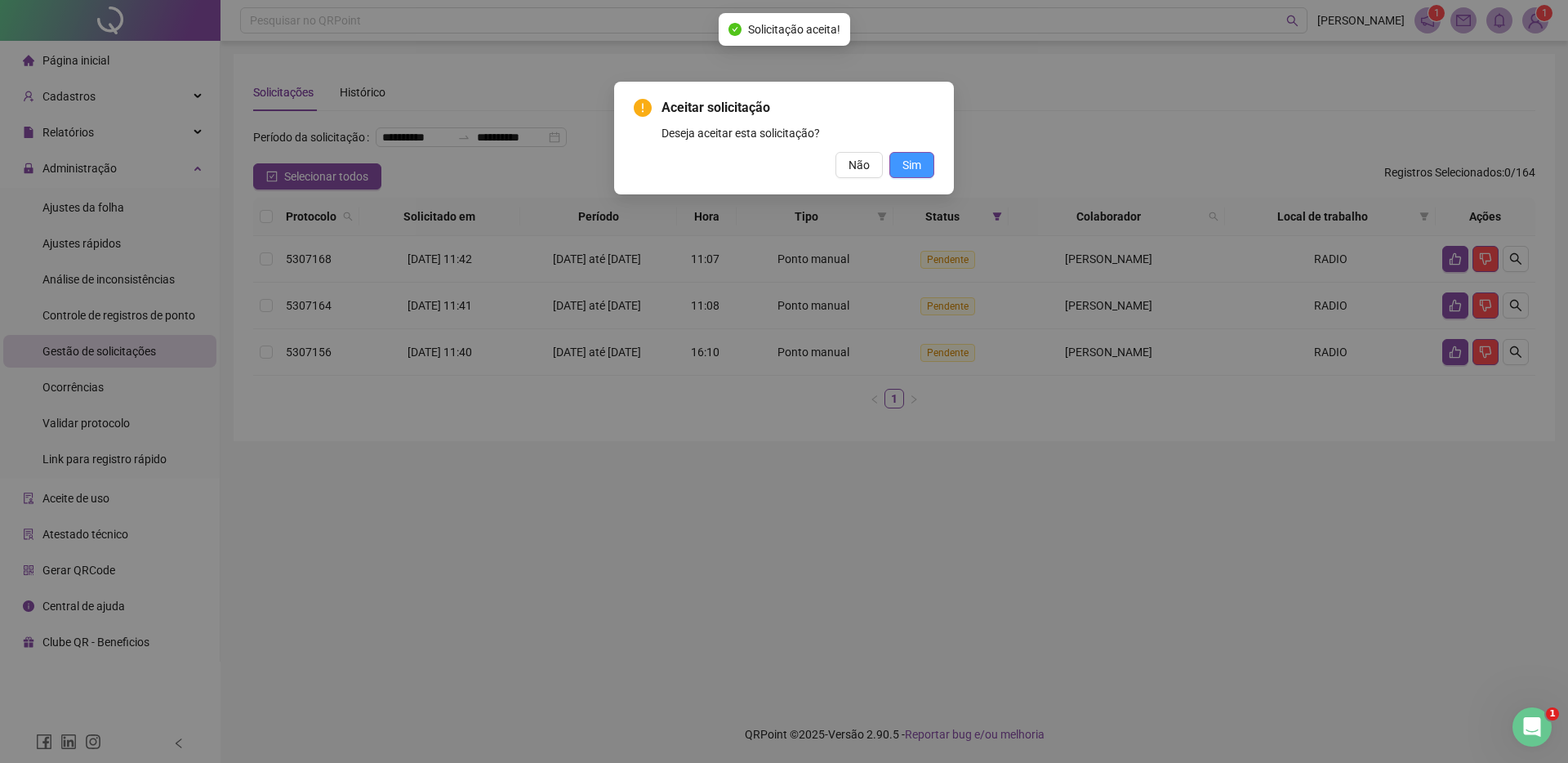
click at [929, 170] on button "Sim" at bounding box center [912, 165] width 45 height 26
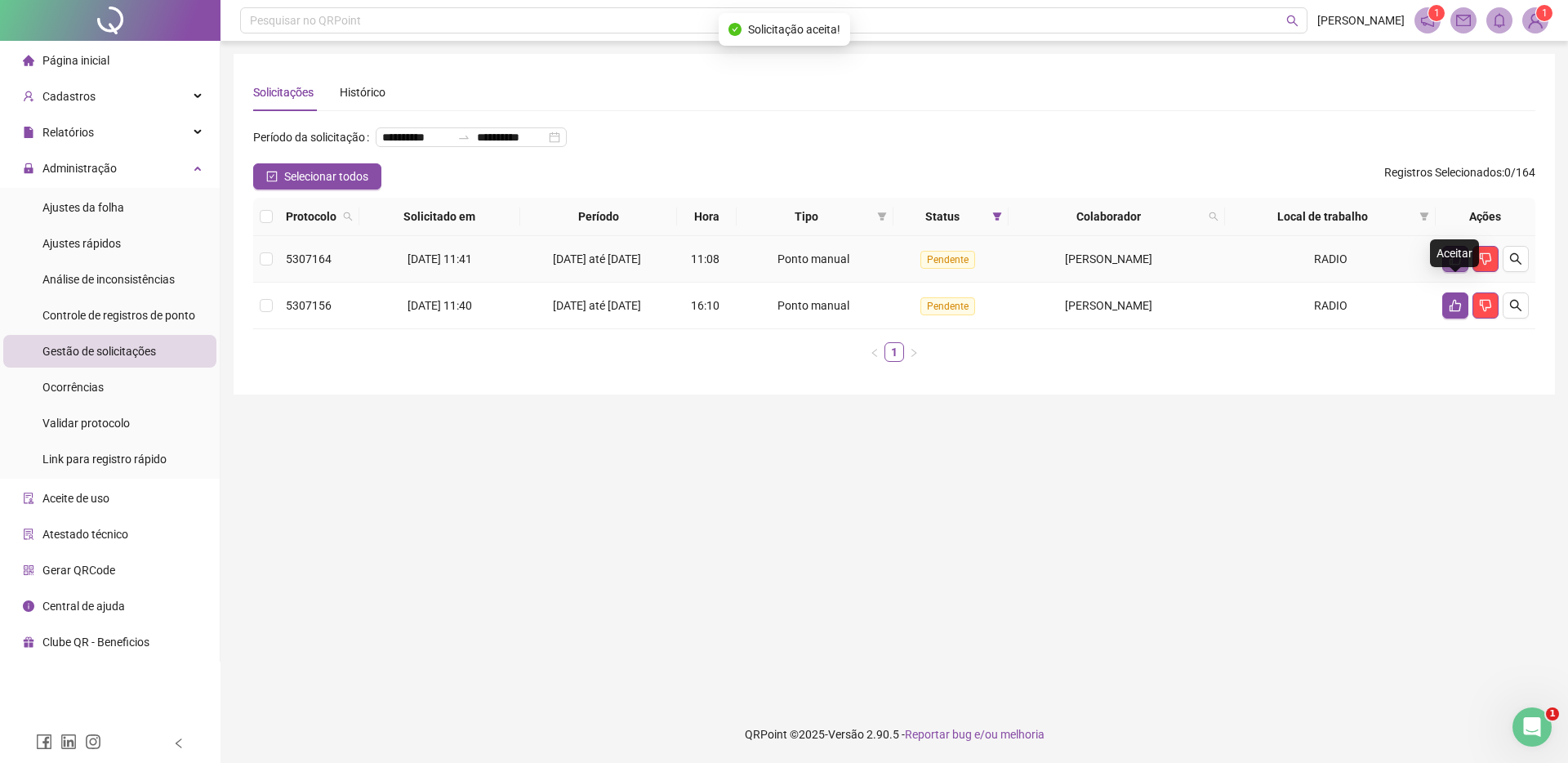
click at [1450, 266] on icon "like" at bounding box center [1455, 259] width 12 height 12
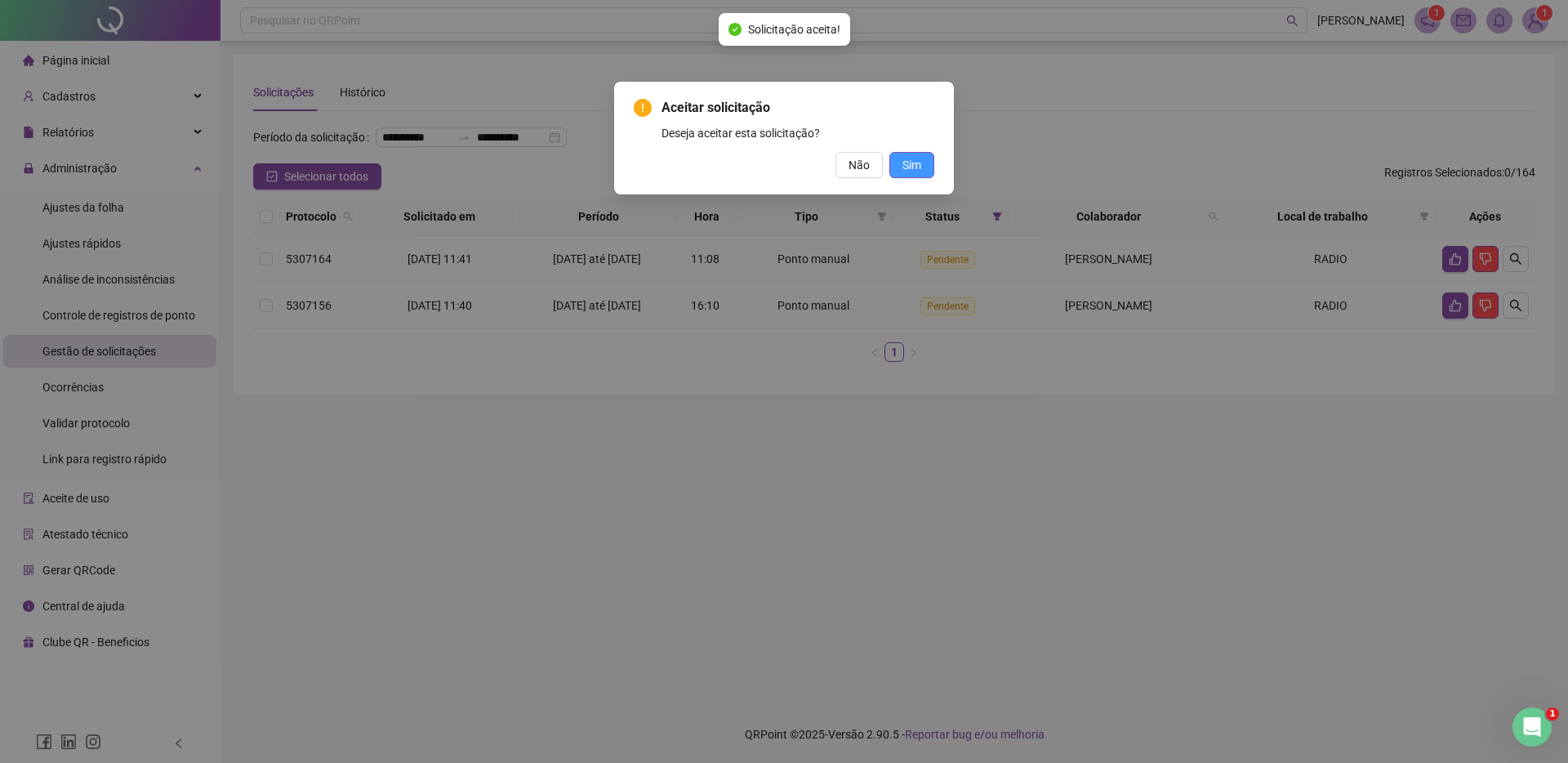
click at [911, 160] on span "Sim" at bounding box center [912, 165] width 19 height 18
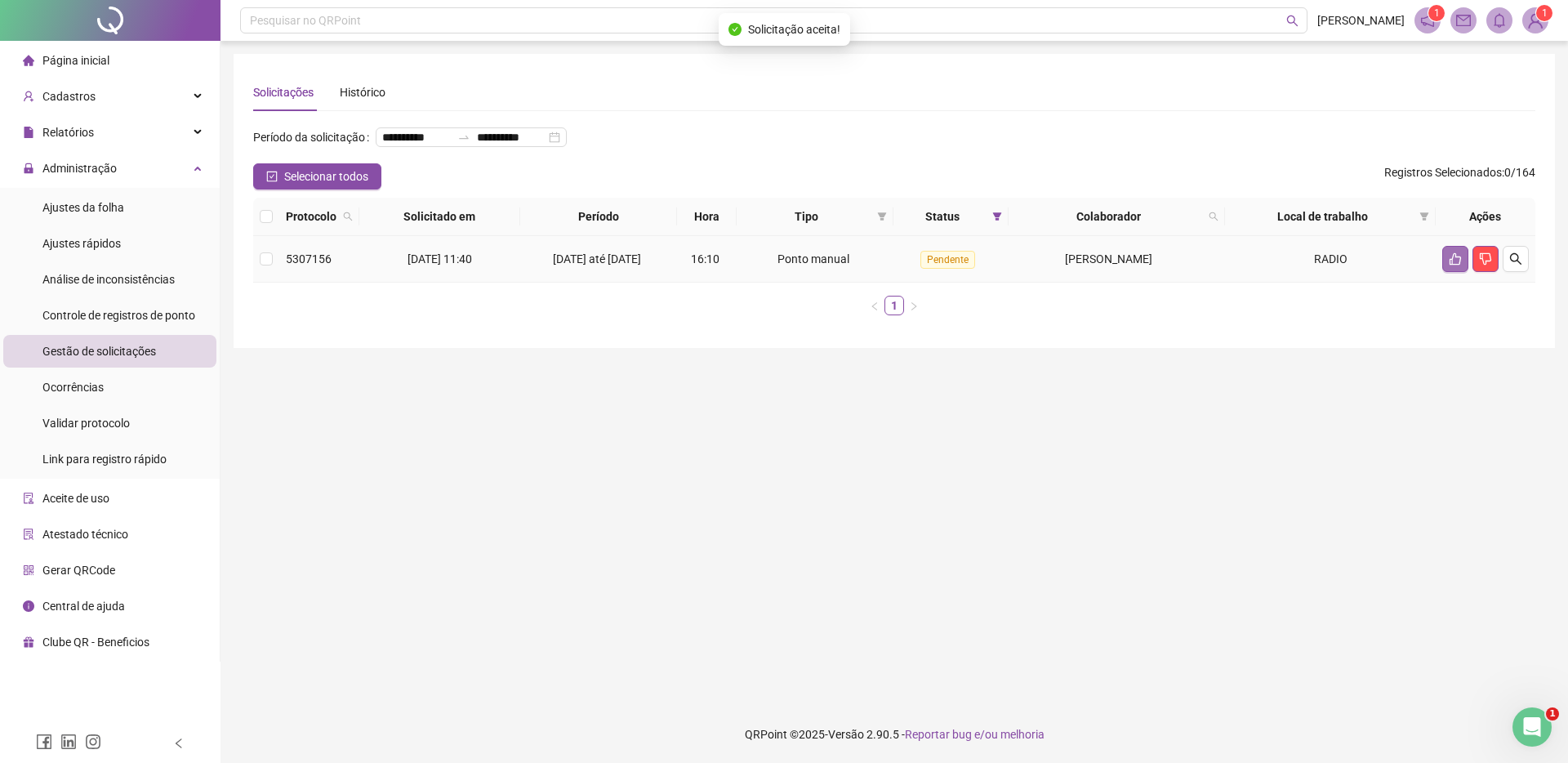
click at [1456, 272] on button "button" at bounding box center [1455, 259] width 26 height 26
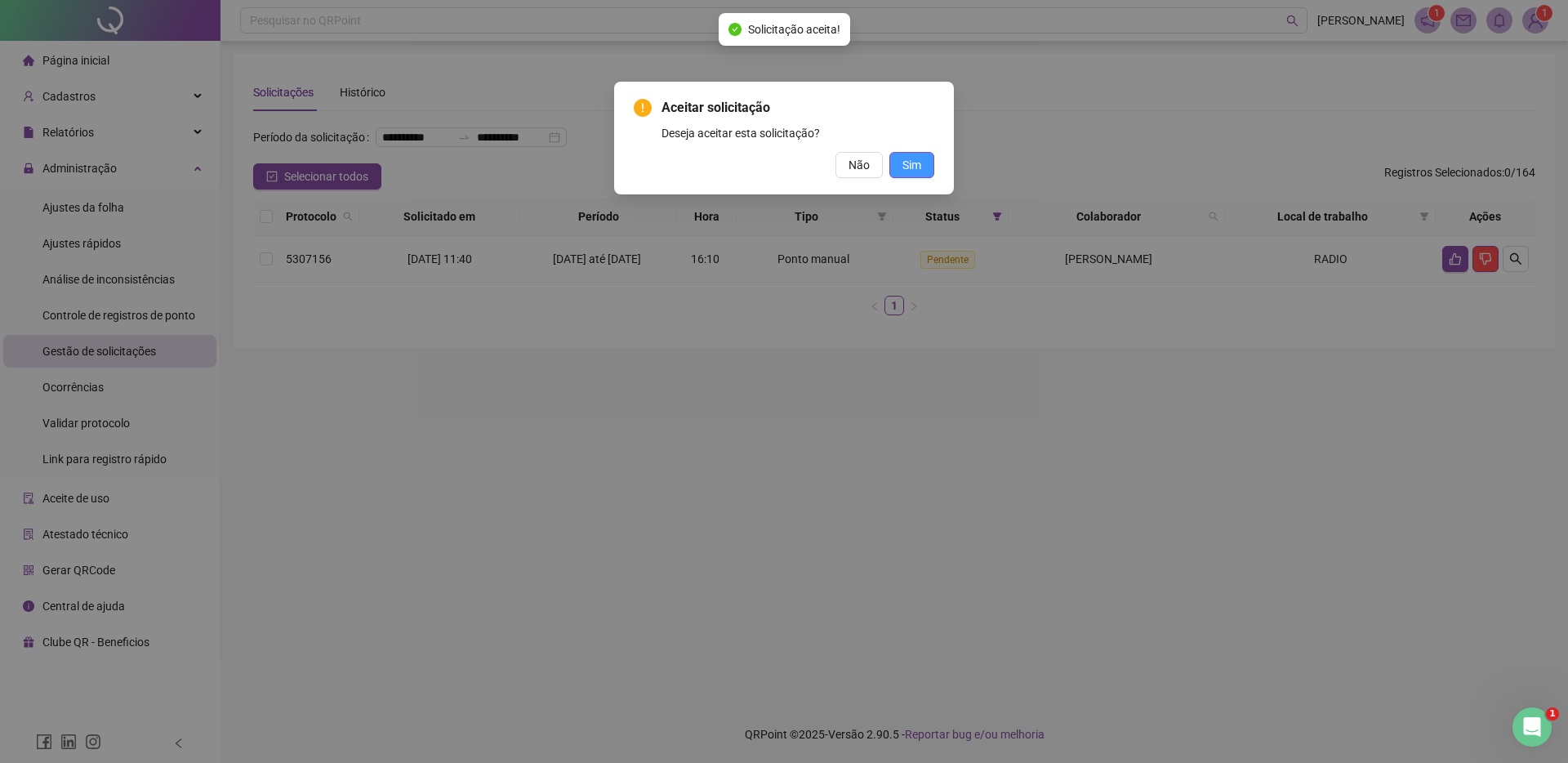
click at [905, 161] on span "Sim" at bounding box center [912, 165] width 19 height 18
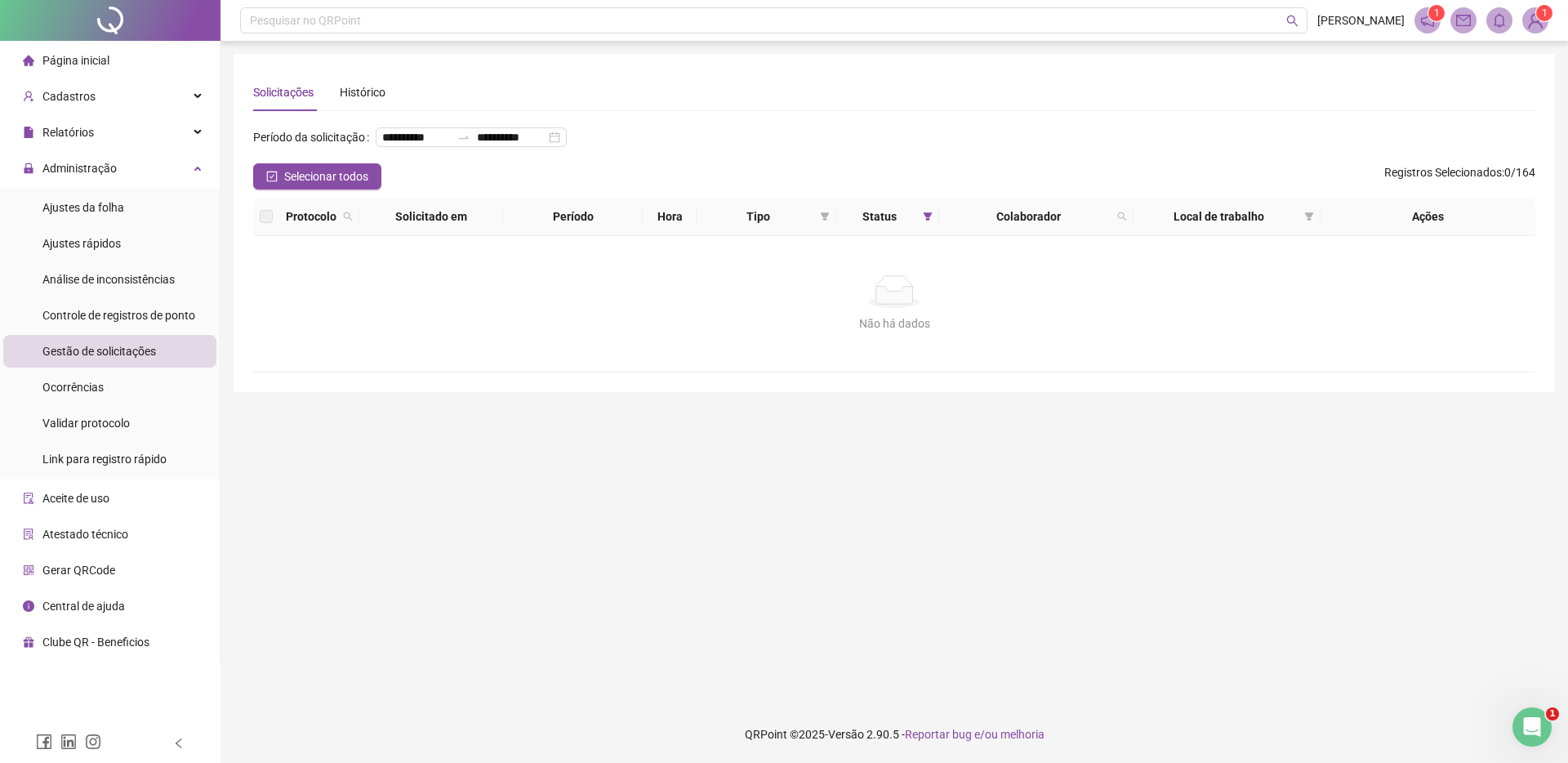
click at [946, 154] on div "**********" at bounding box center [895, 144] width 1283 height 39
click at [716, 289] on div "Não há dados Não há dados" at bounding box center [895, 303] width 1283 height 136
click at [1025, 308] on div "Não há dados" at bounding box center [895, 292] width 1243 height 33
click at [920, 119] on div "**********" at bounding box center [895, 223] width 1283 height 299
click at [991, 332] on div "Não há dados" at bounding box center [895, 323] width 1243 height 18
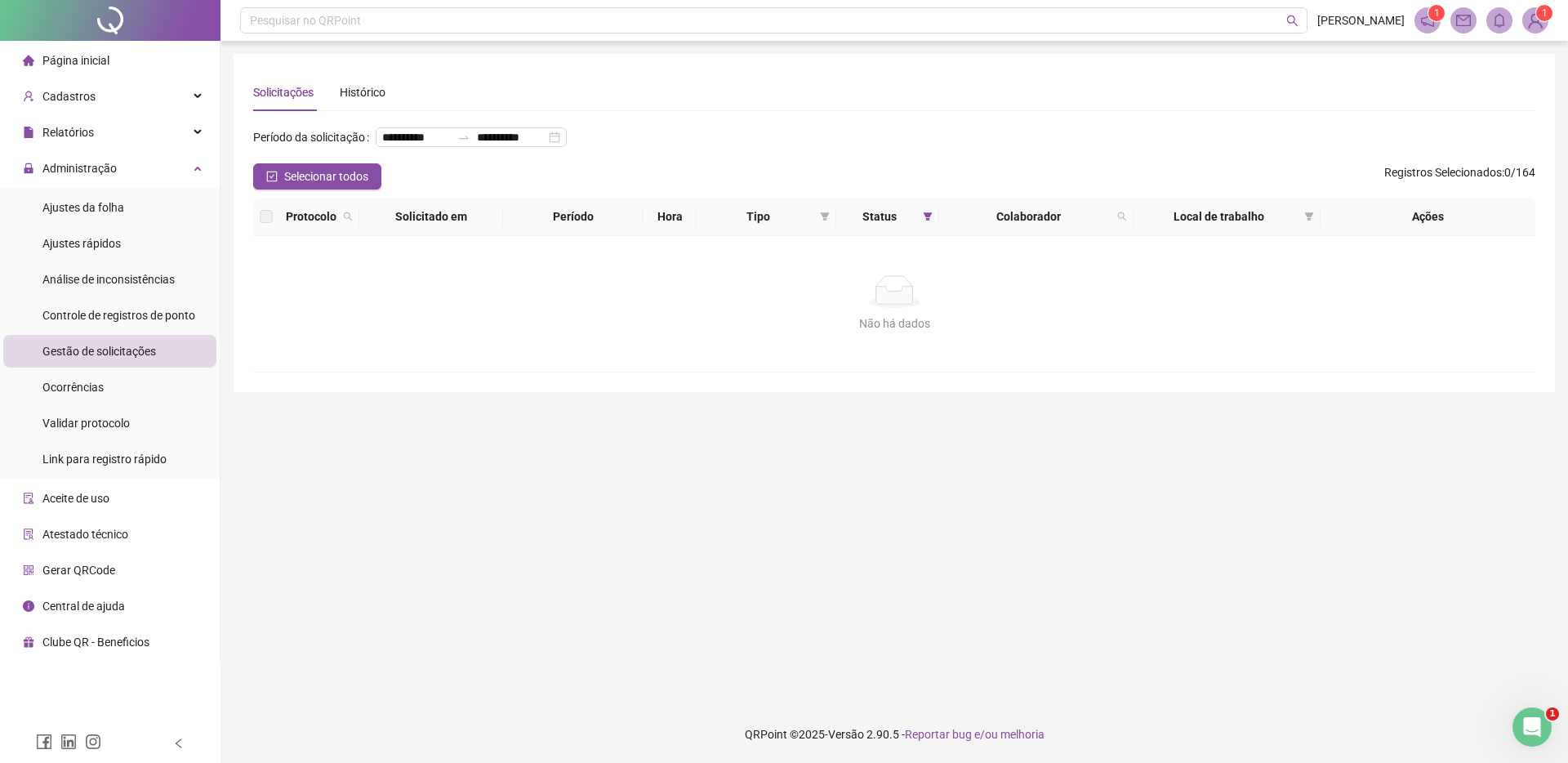
click at [764, 308] on div "Não há dados" at bounding box center [895, 292] width 1243 height 33
click at [894, 118] on div "**********" at bounding box center [895, 223] width 1283 height 299
click at [1038, 358] on div "Não há dados Não há dados" at bounding box center [895, 303] width 1283 height 136
